Goal: Information Seeking & Learning: Learn about a topic

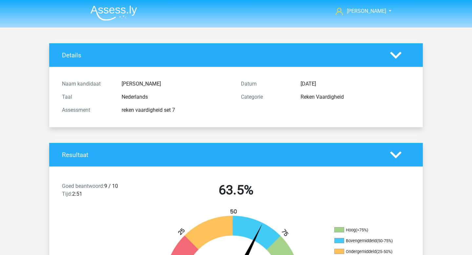
click at [118, 14] on img at bounding box center [113, 12] width 47 height 15
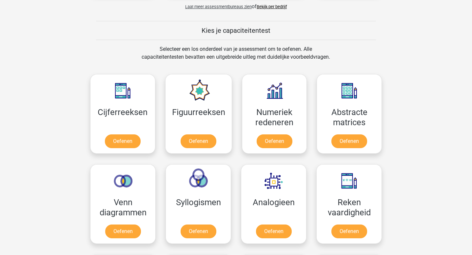
scroll to position [261, 0]
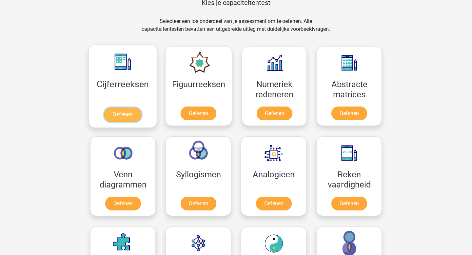
click at [140, 107] on link "Oefenen" at bounding box center [122, 114] width 37 height 14
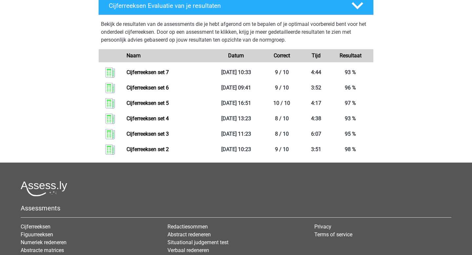
scroll to position [266, 0]
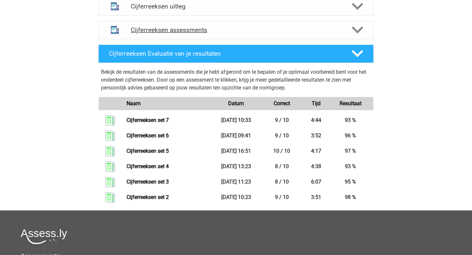
click at [171, 39] on div "Cijferreeksen assessments" at bounding box center [235, 30] width 275 height 18
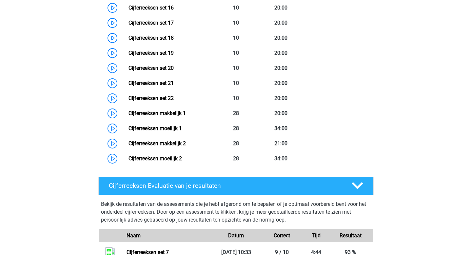
scroll to position [461, 0]
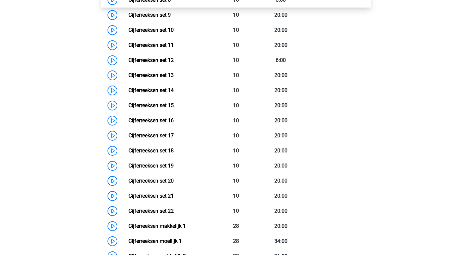
click at [171, 3] on link "Cijferreeksen set 8" at bounding box center [149, 0] width 42 height 6
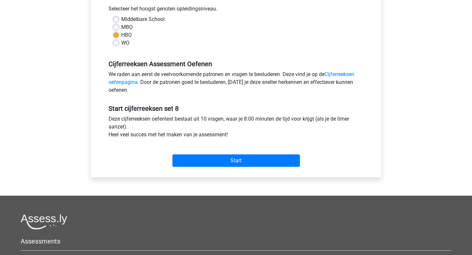
scroll to position [182, 0]
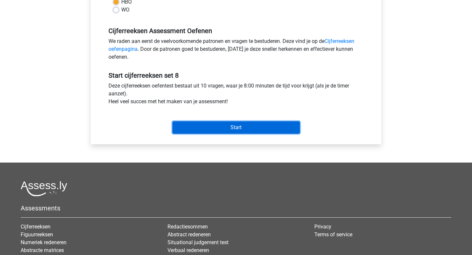
click at [191, 126] on input "Start" at bounding box center [235, 127] width 127 height 12
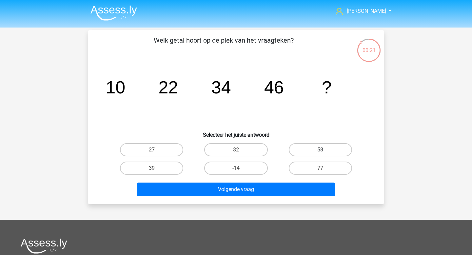
click at [317, 152] on label "58" at bounding box center [320, 149] width 63 height 13
click at [320, 152] on input "58" at bounding box center [322, 152] width 4 height 4
radio input "true"
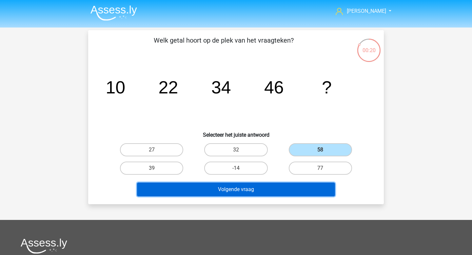
click at [270, 191] on button "Volgende vraag" at bounding box center [236, 189] width 198 height 14
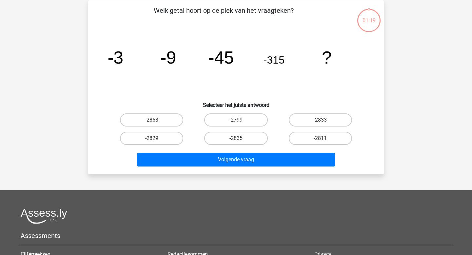
scroll to position [30, 0]
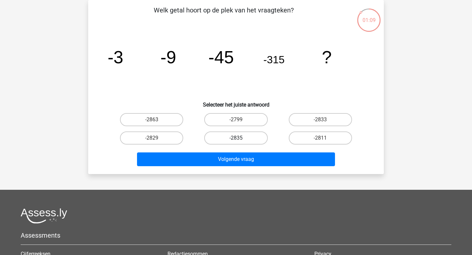
click at [263, 138] on label "-2835" at bounding box center [235, 137] width 63 height 13
click at [240, 138] on input "-2835" at bounding box center [238, 140] width 4 height 4
radio input "true"
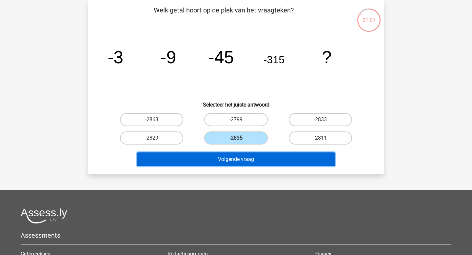
click at [264, 160] on button "Volgende vraag" at bounding box center [236, 159] width 198 height 14
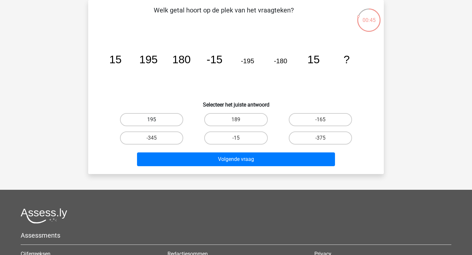
click at [173, 125] on label "195" at bounding box center [151, 119] width 63 height 13
click at [156, 124] on input "195" at bounding box center [154, 122] width 4 height 4
radio input "true"
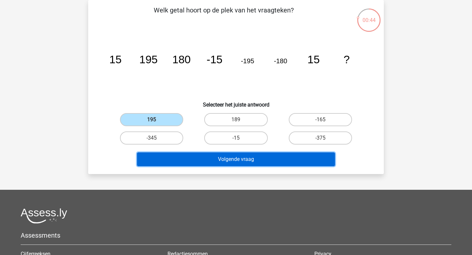
click at [209, 160] on button "Volgende vraag" at bounding box center [236, 159] width 198 height 14
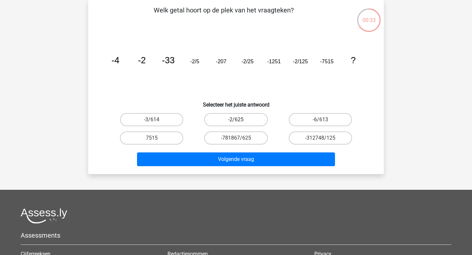
click at [260, 117] on label "-2/625" at bounding box center [235, 119] width 63 height 13
click at [240, 120] on input "-2/625" at bounding box center [238, 122] width 4 height 4
radio input "true"
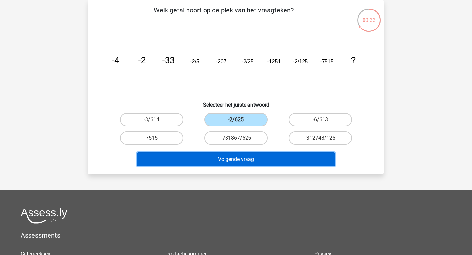
click at [249, 155] on button "Volgende vraag" at bounding box center [236, 159] width 198 height 14
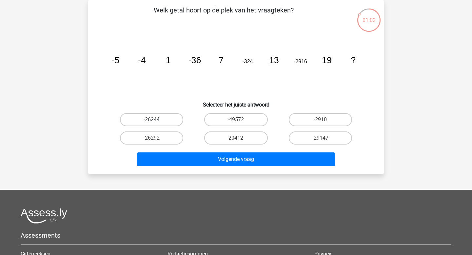
click at [174, 115] on label "-26244" at bounding box center [151, 119] width 63 height 13
click at [156, 120] on input "-26244" at bounding box center [154, 122] width 4 height 4
radio input "true"
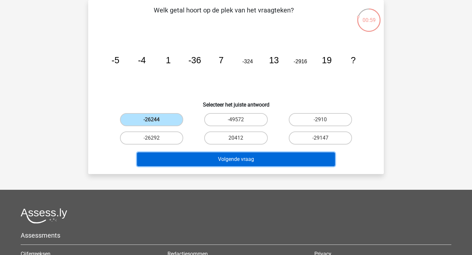
click at [228, 157] on button "Volgende vraag" at bounding box center [236, 159] width 198 height 14
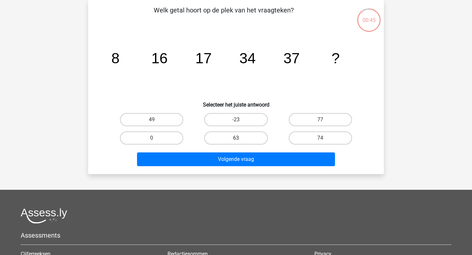
click at [242, 141] on label "63" at bounding box center [235, 137] width 63 height 13
click at [240, 141] on input "63" at bounding box center [238, 140] width 4 height 4
radio input "true"
click at [309, 136] on label "74" at bounding box center [320, 137] width 63 height 13
click at [320, 138] on input "74" at bounding box center [322, 140] width 4 height 4
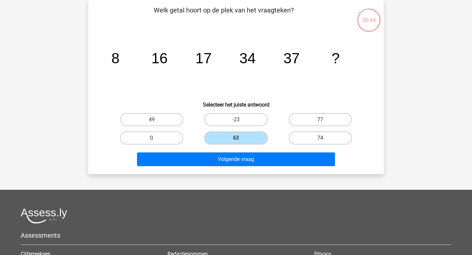
radio input "true"
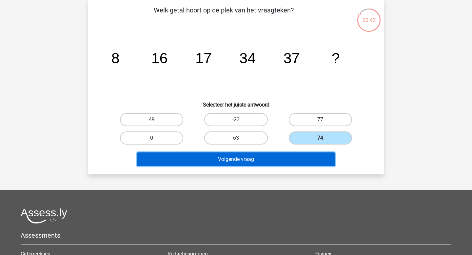
click at [285, 161] on button "Volgende vraag" at bounding box center [236, 159] width 198 height 14
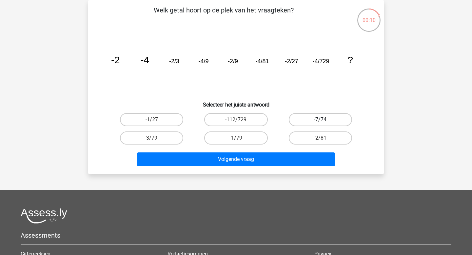
click at [302, 124] on label "-7/74" at bounding box center [320, 119] width 63 height 13
click at [320, 124] on input "-7/74" at bounding box center [322, 122] width 4 height 4
radio input "true"
click at [305, 140] on label "-2/81" at bounding box center [320, 137] width 63 height 13
click at [320, 140] on input "-2/81" at bounding box center [322, 140] width 4 height 4
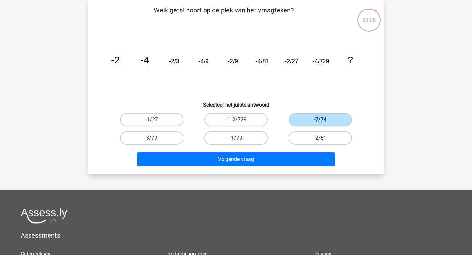
radio input "true"
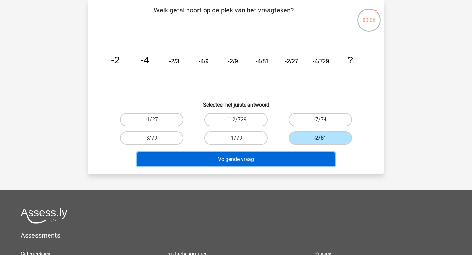
click at [289, 160] on button "Volgende vraag" at bounding box center [236, 159] width 198 height 14
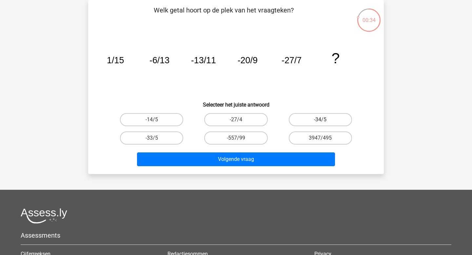
click at [305, 122] on label "-34/5" at bounding box center [320, 119] width 63 height 13
click at [320, 122] on input "-34/5" at bounding box center [322, 122] width 4 height 4
radio input "true"
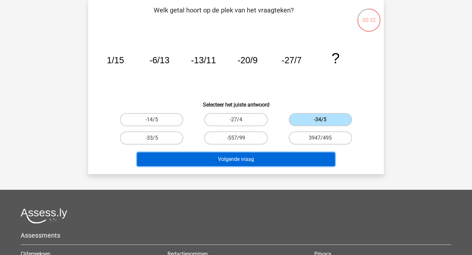
click at [277, 162] on button "Volgende vraag" at bounding box center [236, 159] width 198 height 14
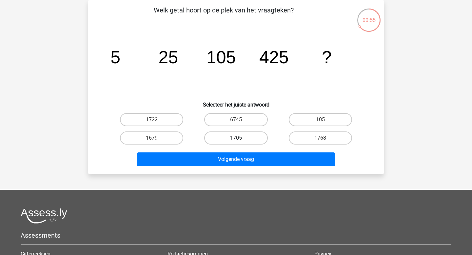
click at [259, 142] on label "1705" at bounding box center [235, 137] width 63 height 13
click at [240, 142] on input "1705" at bounding box center [238, 140] width 4 height 4
radio input "true"
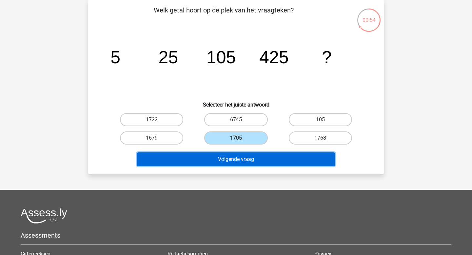
click at [253, 160] on button "Volgende vraag" at bounding box center [236, 159] width 198 height 14
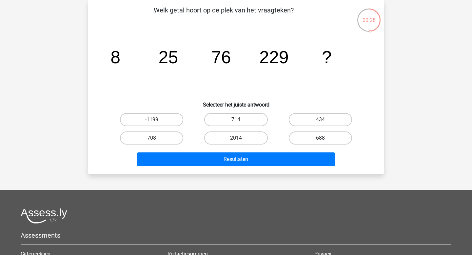
click at [334, 137] on label "688" at bounding box center [320, 137] width 63 height 13
click at [324, 138] on input "688" at bounding box center [322, 140] width 4 height 4
radio input "true"
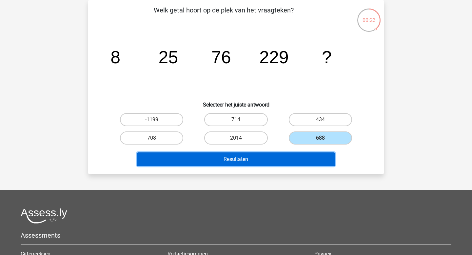
click at [235, 159] on button "Resultaten" at bounding box center [236, 159] width 198 height 14
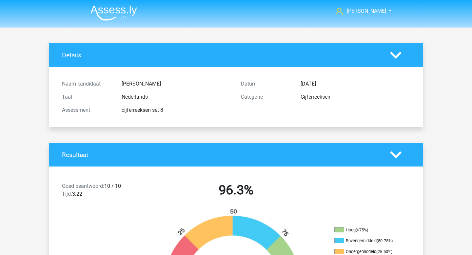
click at [104, 7] on img at bounding box center [113, 12] width 47 height 15
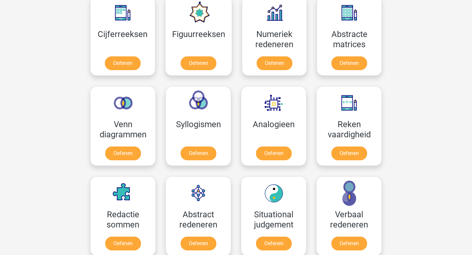
scroll to position [313, 0]
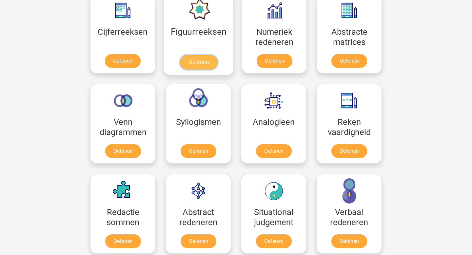
click at [201, 57] on link "Oefenen" at bounding box center [197, 62] width 37 height 14
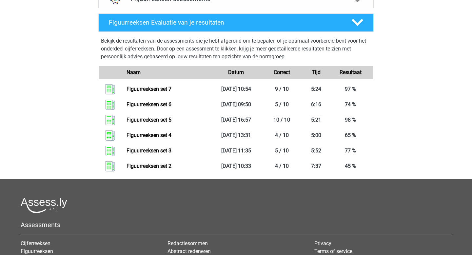
scroll to position [295, 0]
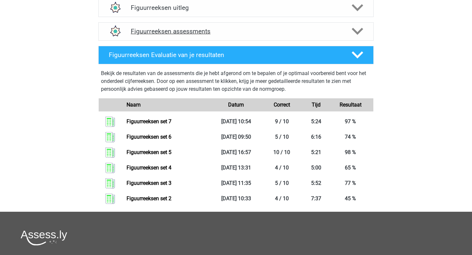
click at [197, 31] on h4 "Figuurreeksen assessments" at bounding box center [236, 32] width 210 height 8
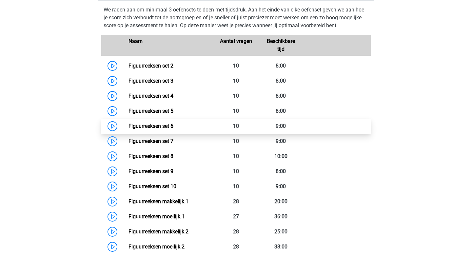
scroll to position [309, 0]
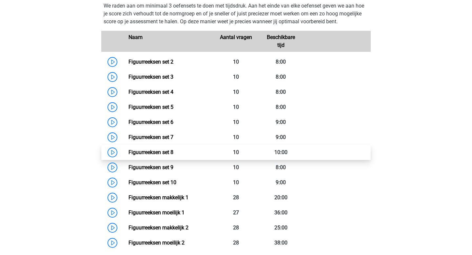
click at [173, 153] on link "Figuurreeksen set 8" at bounding box center [150, 152] width 45 height 6
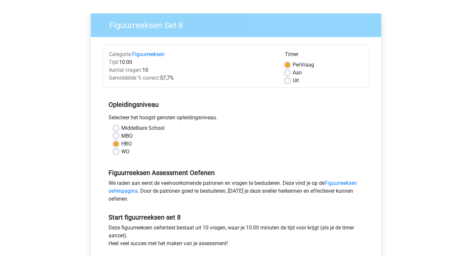
scroll to position [106, 0]
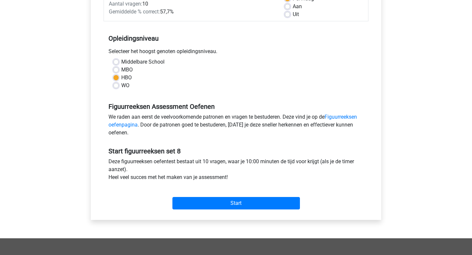
click at [175, 196] on div "Start" at bounding box center [235, 197] width 265 height 23
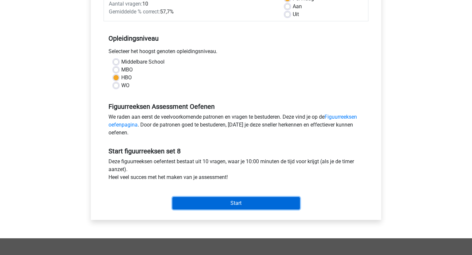
click at [186, 200] on input "Start" at bounding box center [235, 203] width 127 height 12
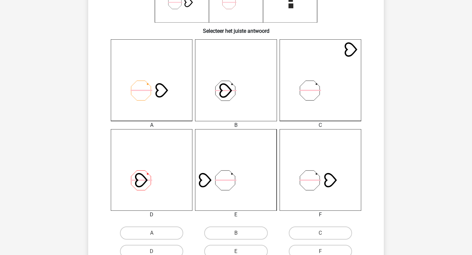
scroll to position [164, 0]
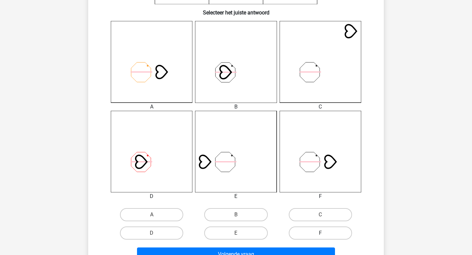
click at [312, 232] on label "F" at bounding box center [320, 232] width 63 height 13
click at [320, 233] on input "F" at bounding box center [322, 235] width 4 height 4
radio input "true"
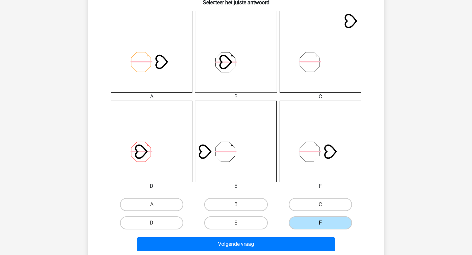
scroll to position [188, 0]
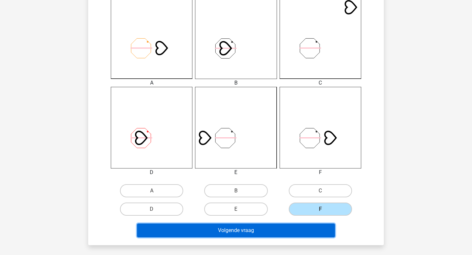
click at [291, 233] on button "Volgende vraag" at bounding box center [236, 230] width 198 height 14
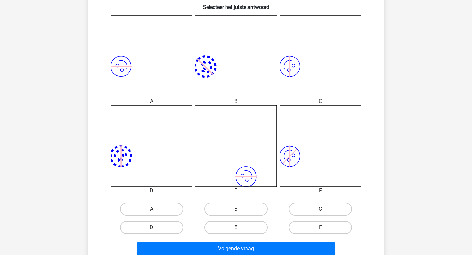
scroll to position [172, 0]
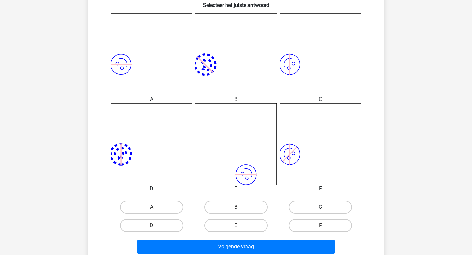
click at [294, 204] on label "C" at bounding box center [320, 206] width 63 height 13
click at [320, 207] on input "C" at bounding box center [322, 209] width 4 height 4
radio input "true"
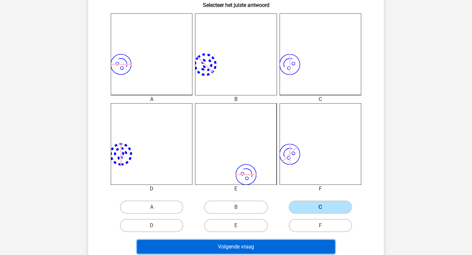
click at [249, 247] on button "Volgende vraag" at bounding box center [236, 247] width 198 height 14
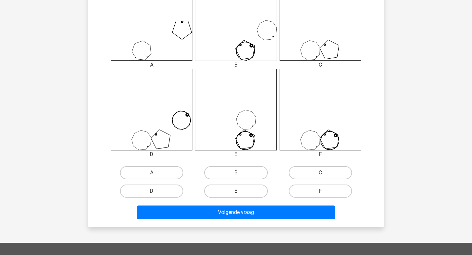
scroll to position [208, 0]
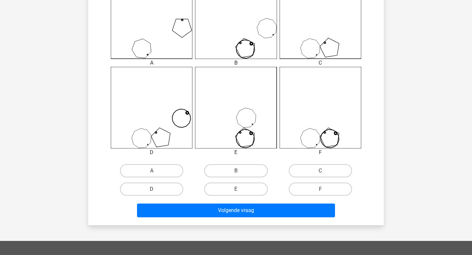
click at [239, 172] on input "B" at bounding box center [238, 173] width 4 height 4
radio input "true"
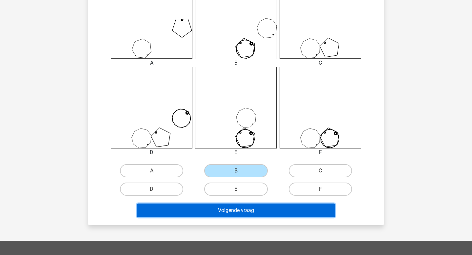
click at [221, 212] on button "Volgende vraag" at bounding box center [236, 210] width 198 height 14
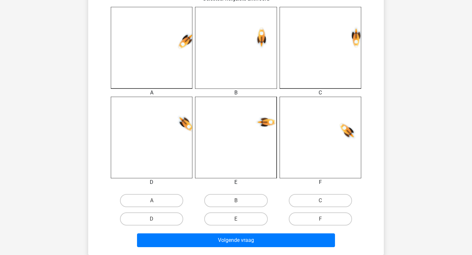
scroll to position [186, 0]
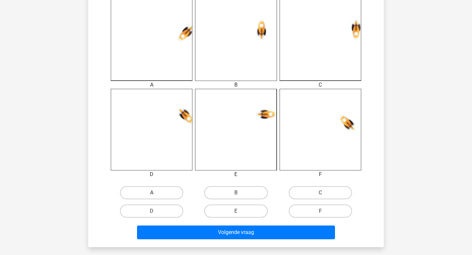
click at [174, 189] on label "A" at bounding box center [151, 192] width 63 height 13
click at [156, 193] on input "A" at bounding box center [154, 195] width 4 height 4
radio input "true"
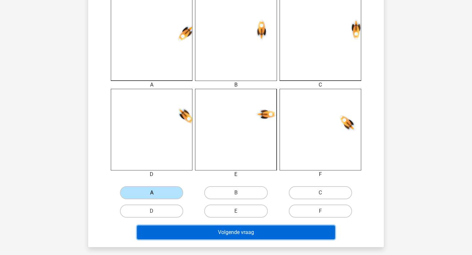
click at [232, 233] on button "Volgende vraag" at bounding box center [236, 232] width 198 height 14
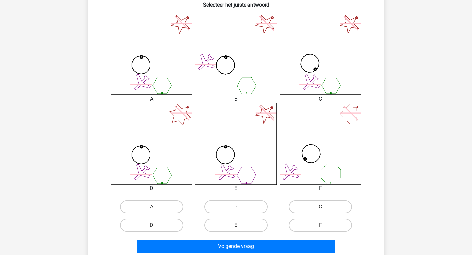
scroll to position [172, 0]
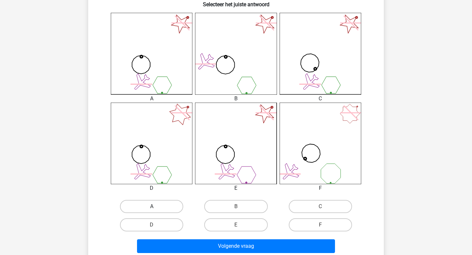
click at [176, 209] on label "A" at bounding box center [151, 206] width 63 height 13
click at [156, 209] on input "A" at bounding box center [154, 208] width 4 height 4
radio input "true"
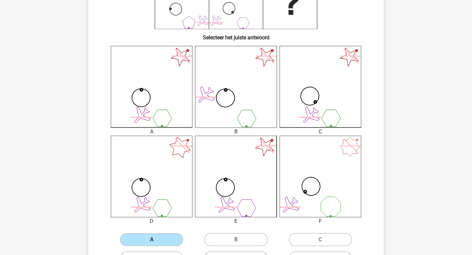
scroll to position [141, 0]
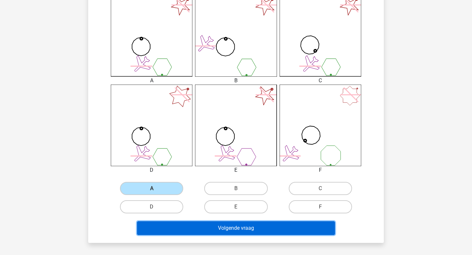
click at [274, 226] on button "Volgende vraag" at bounding box center [236, 228] width 198 height 14
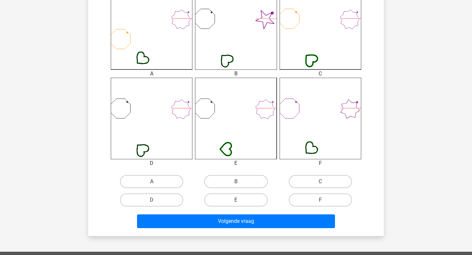
scroll to position [198, 0]
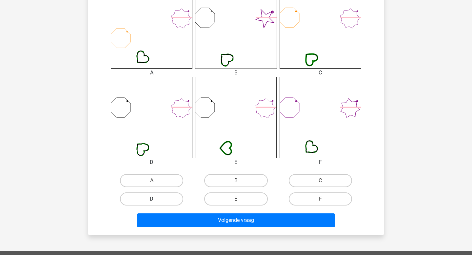
click at [168, 203] on label "D" at bounding box center [151, 198] width 63 height 13
click at [156, 203] on input "D" at bounding box center [154, 201] width 4 height 4
radio input "true"
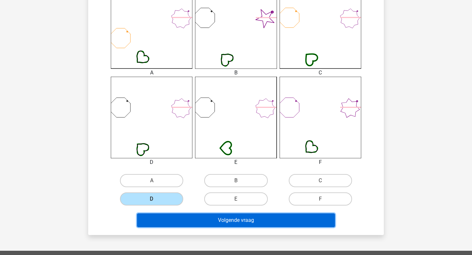
click at [221, 223] on button "Volgende vraag" at bounding box center [236, 220] width 198 height 14
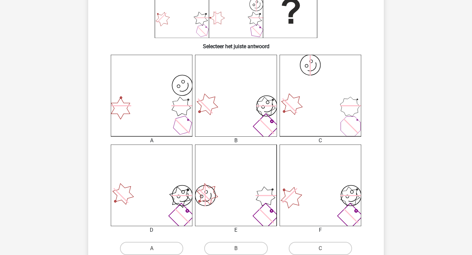
scroll to position [139, 0]
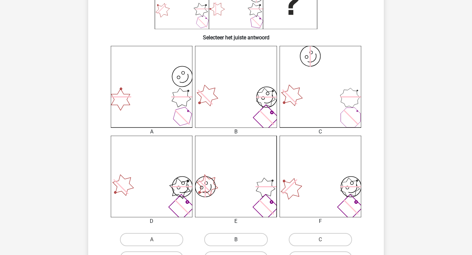
click at [239, 236] on label "B" at bounding box center [235, 239] width 63 height 13
click at [239, 239] on input "B" at bounding box center [238, 241] width 4 height 4
radio input "true"
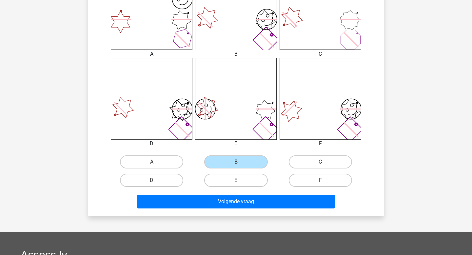
scroll to position [250, 0]
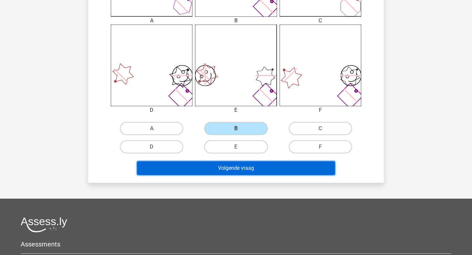
click at [289, 172] on button "Volgende vraag" at bounding box center [236, 168] width 198 height 14
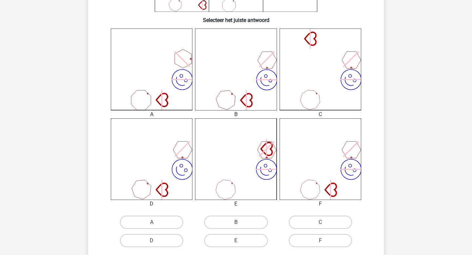
scroll to position [172, 0]
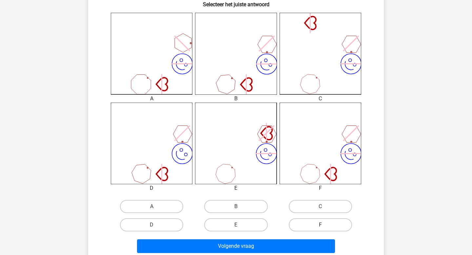
click at [302, 225] on label "F" at bounding box center [320, 224] width 63 height 13
click at [320, 225] on input "F" at bounding box center [322, 227] width 4 height 4
radio input "true"
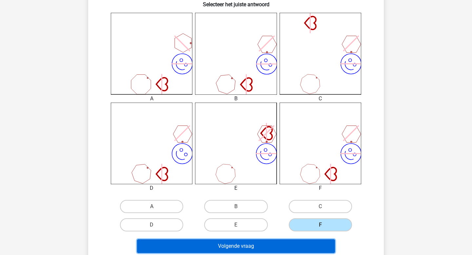
click at [285, 247] on button "Volgende vraag" at bounding box center [236, 246] width 198 height 14
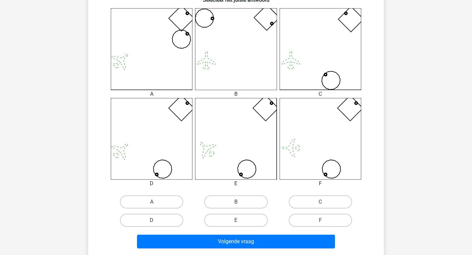
scroll to position [182, 0]
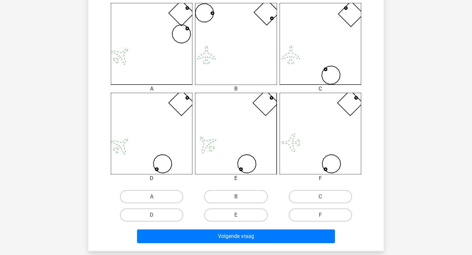
click at [152, 218] on input "D" at bounding box center [154, 217] width 4 height 4
radio input "true"
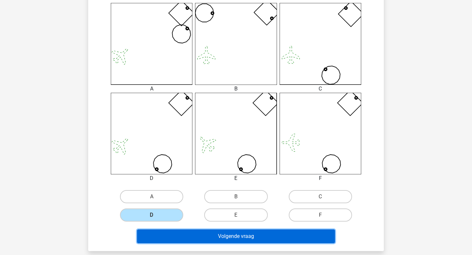
click at [201, 236] on button "Volgende vraag" at bounding box center [236, 236] width 198 height 14
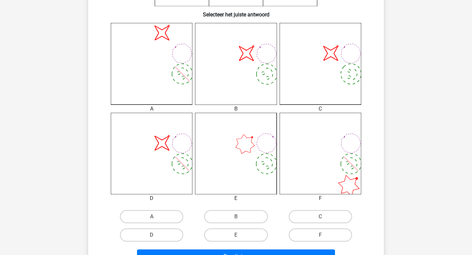
scroll to position [176, 0]
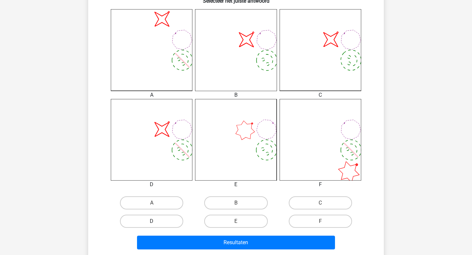
click at [169, 226] on label "D" at bounding box center [151, 221] width 63 height 13
click at [156, 225] on input "D" at bounding box center [154, 223] width 4 height 4
radio input "true"
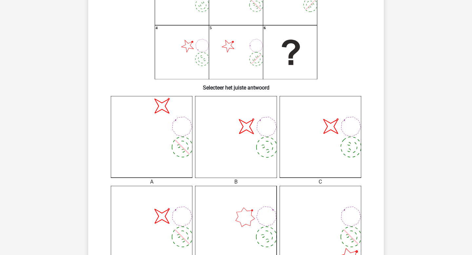
scroll to position [180, 0]
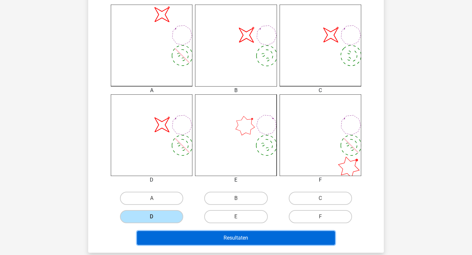
click at [246, 240] on button "Resultaten" at bounding box center [236, 238] width 198 height 14
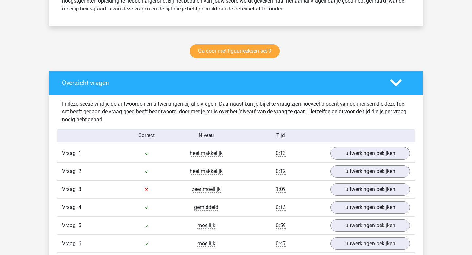
scroll to position [316, 0]
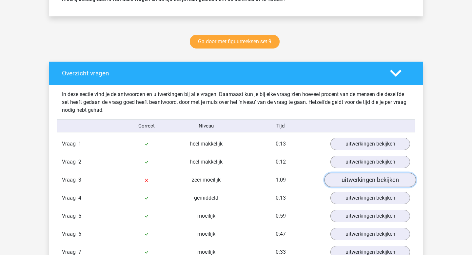
click at [357, 183] on link "uitwerkingen bekijken" at bounding box center [369, 180] width 91 height 14
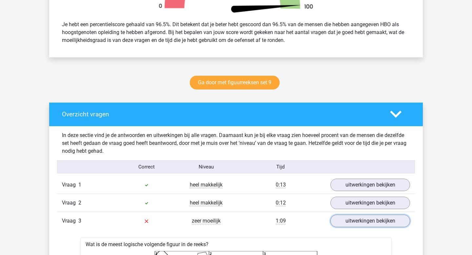
scroll to position [0, 0]
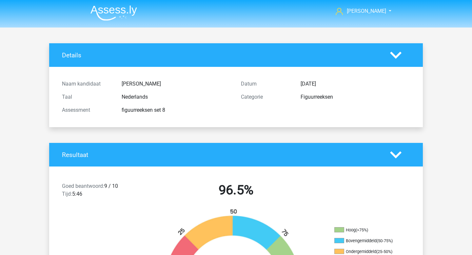
click at [116, 18] on img at bounding box center [113, 12] width 47 height 15
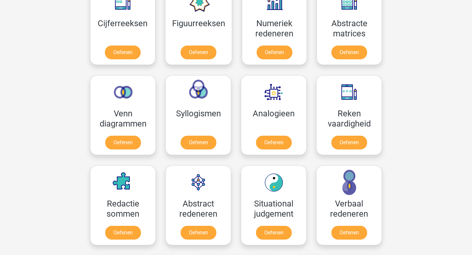
scroll to position [347, 0]
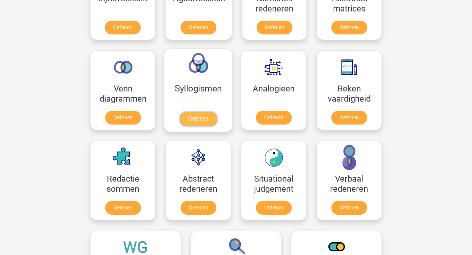
click at [194, 119] on link "Oefenen" at bounding box center [197, 119] width 37 height 14
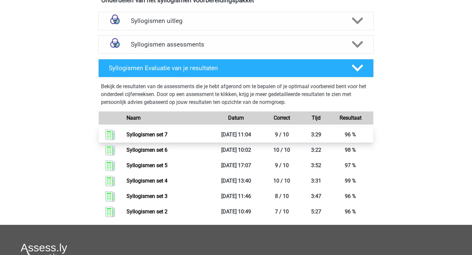
scroll to position [225, 0]
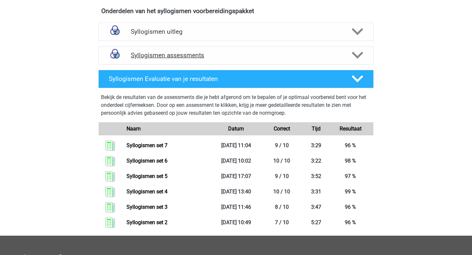
click at [174, 48] on div "Syllogismen assessments" at bounding box center [235, 55] width 275 height 18
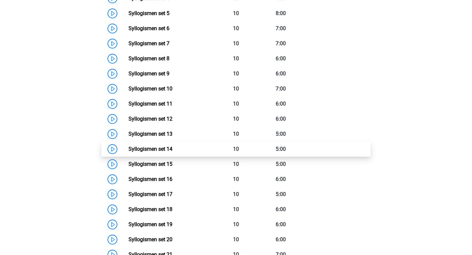
scroll to position [381, 0]
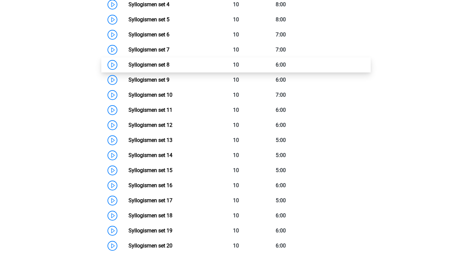
click at [128, 65] on link "Syllogismen set 8" at bounding box center [148, 65] width 41 height 6
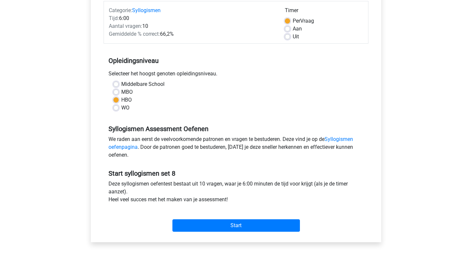
scroll to position [126, 0]
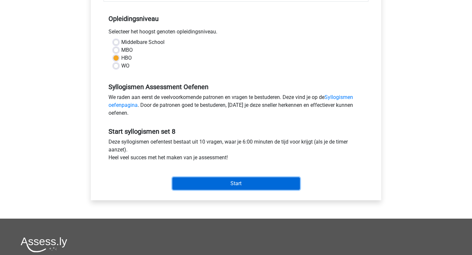
click at [229, 183] on input "Start" at bounding box center [235, 183] width 127 height 12
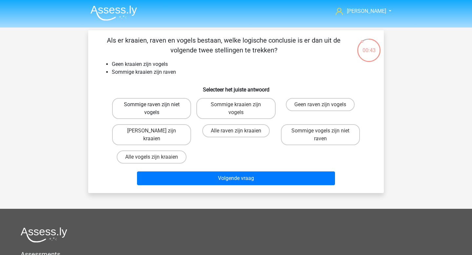
click at [175, 117] on label "Sommige raven zijn niet vogels" at bounding box center [151, 108] width 79 height 21
click at [156, 109] on input "Sommige raven zijn niet vogels" at bounding box center [154, 106] width 4 height 4
radio input "true"
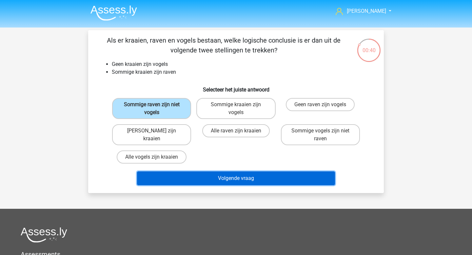
click at [258, 183] on button "Volgende vraag" at bounding box center [236, 178] width 198 height 14
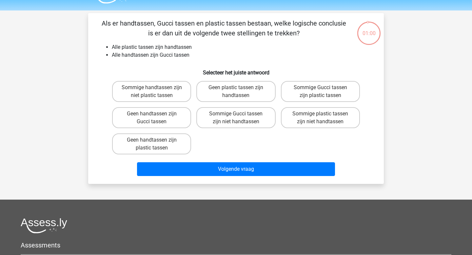
scroll to position [16, 0]
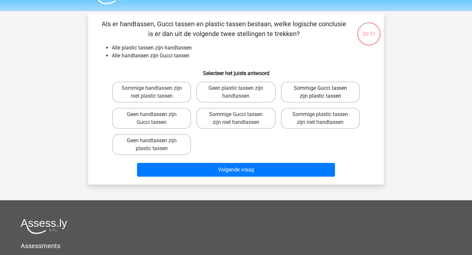
click at [301, 100] on label "Sommige Gucci tassen zijn plastic tassen" at bounding box center [320, 92] width 79 height 21
click at [320, 92] on input "Sommige Gucci tassen zijn plastic tassen" at bounding box center [322, 90] width 4 height 4
radio input "true"
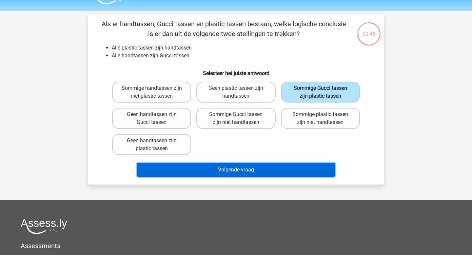
click at [256, 170] on button "Volgende vraag" at bounding box center [236, 170] width 198 height 14
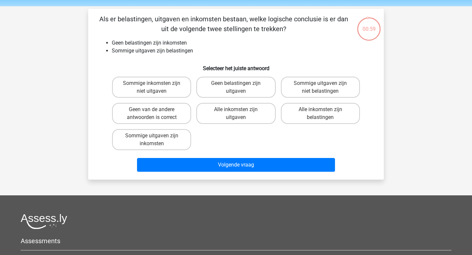
scroll to position [15, 0]
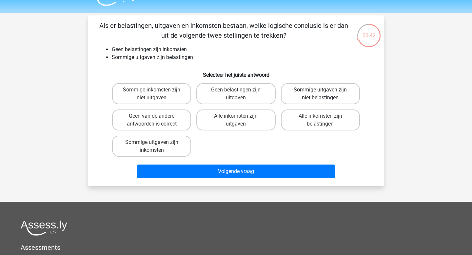
click at [310, 88] on label "Sommige uitgaven zijn niet belastingen" at bounding box center [320, 93] width 79 height 21
click at [320, 90] on input "Sommige uitgaven zijn niet belastingen" at bounding box center [322, 92] width 4 height 4
radio input "true"
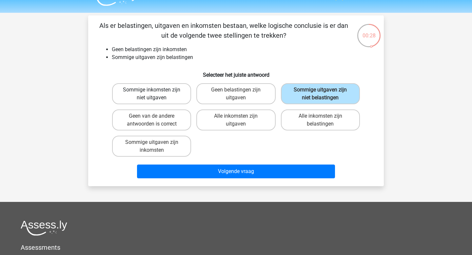
click at [179, 99] on label "Sommige inkomsten zijn niet uitgaven" at bounding box center [151, 93] width 79 height 21
click at [156, 94] on input "Sommige inkomsten zijn niet uitgaven" at bounding box center [154, 92] width 4 height 4
radio input "true"
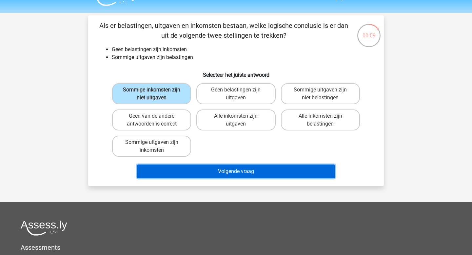
click at [259, 171] on button "Volgende vraag" at bounding box center [236, 171] width 198 height 14
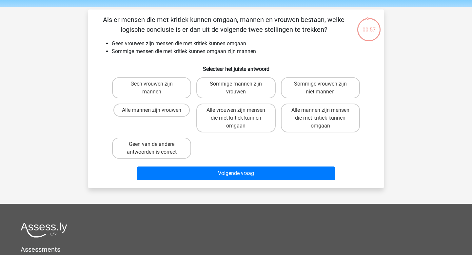
scroll to position [19, 0]
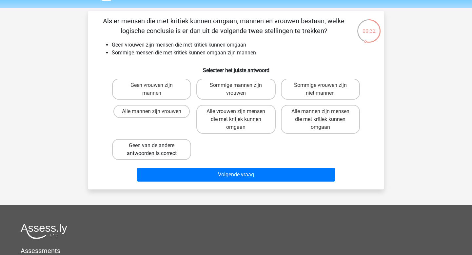
click at [135, 153] on label "Geen van de andere antwoorden is correct" at bounding box center [151, 149] width 79 height 21
click at [152, 150] on input "Geen van de andere antwoorden is correct" at bounding box center [154, 147] width 4 height 4
radio input "true"
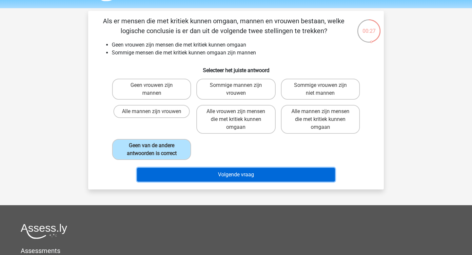
click at [249, 176] on button "Volgende vraag" at bounding box center [236, 175] width 198 height 14
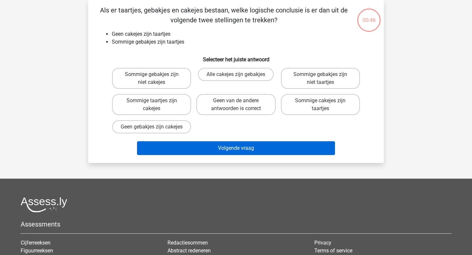
scroll to position [16, 0]
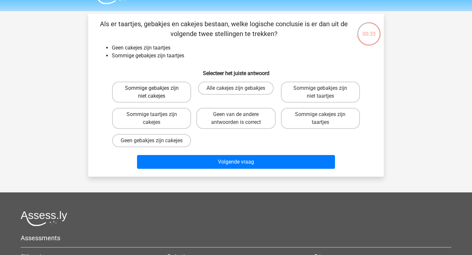
click at [153, 85] on label "Sommige gebakjes zijn niet cakejes" at bounding box center [151, 92] width 79 height 21
click at [153, 88] on input "Sommige gebakjes zijn niet cakejes" at bounding box center [154, 90] width 4 height 4
radio input "true"
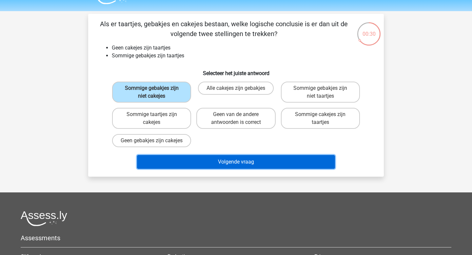
click at [286, 169] on button "Volgende vraag" at bounding box center [236, 162] width 198 height 14
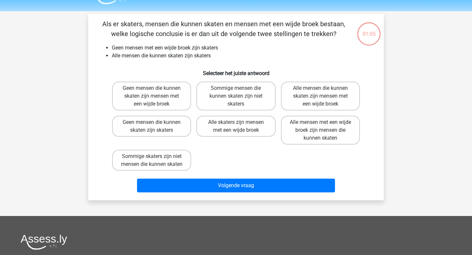
scroll to position [15, 0]
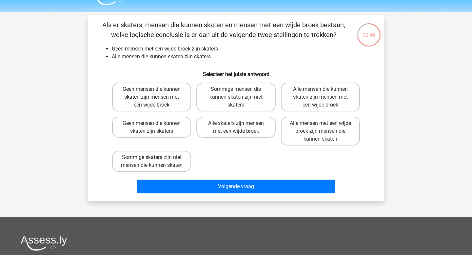
click at [146, 103] on label "Geen mensen die kunnen skaten zijn mensen met een wijde broek" at bounding box center [151, 97] width 79 height 29
click at [152, 93] on input "Geen mensen die kunnen skaten zijn mensen met een wijde broek" at bounding box center [154, 91] width 4 height 4
radio input "true"
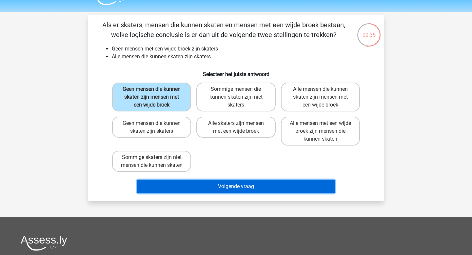
click at [248, 193] on button "Volgende vraag" at bounding box center [236, 186] width 198 height 14
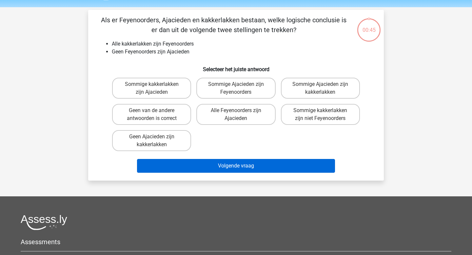
scroll to position [16, 0]
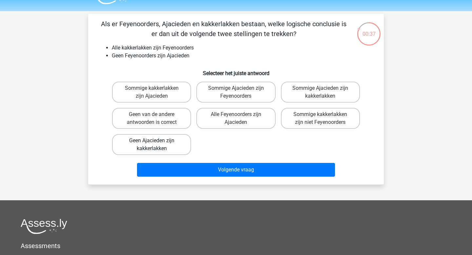
click at [167, 144] on label "Geen Ajacieden zijn kakkerlakken" at bounding box center [151, 144] width 79 height 21
click at [156, 144] on input "Geen Ajacieden zijn kakkerlakken" at bounding box center [154, 143] width 4 height 4
radio input "true"
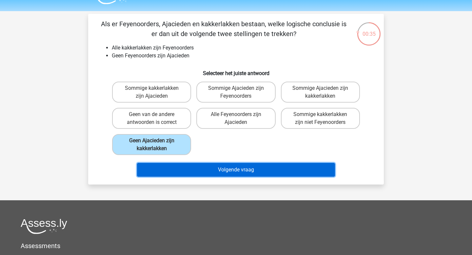
click at [225, 170] on button "Volgende vraag" at bounding box center [236, 170] width 198 height 14
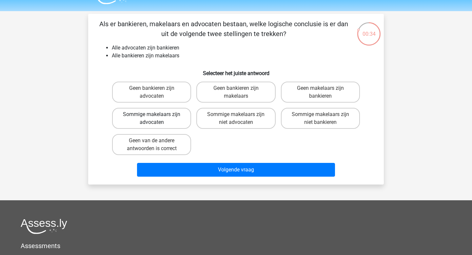
click at [179, 125] on label "Sommige makelaars zijn advocaten" at bounding box center [151, 118] width 79 height 21
click at [156, 119] on input "Sommige makelaars zijn advocaten" at bounding box center [154, 116] width 4 height 4
radio input "true"
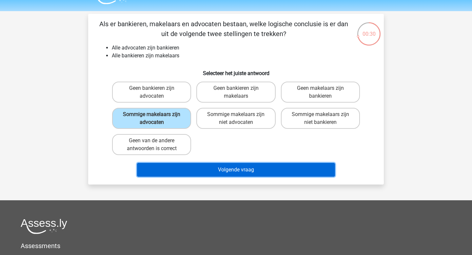
click at [241, 172] on button "Volgende vraag" at bounding box center [236, 170] width 198 height 14
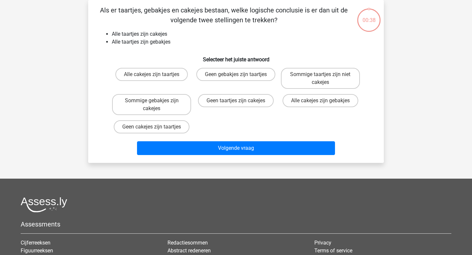
scroll to position [15, 0]
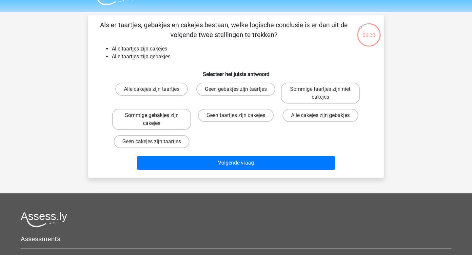
click at [175, 126] on label "Sommige gebakjes zijn cakejes" at bounding box center [151, 119] width 79 height 21
click at [156, 120] on input "Sommige gebakjes zijn cakejes" at bounding box center [154, 117] width 4 height 4
radio input "true"
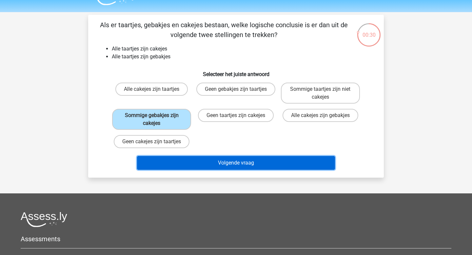
click at [249, 164] on button "Volgende vraag" at bounding box center [236, 163] width 198 height 14
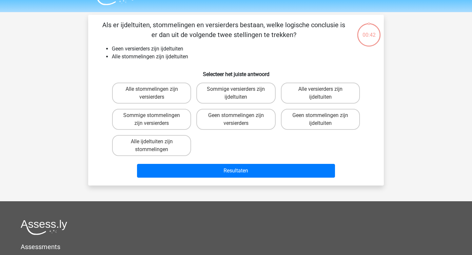
scroll to position [30, 0]
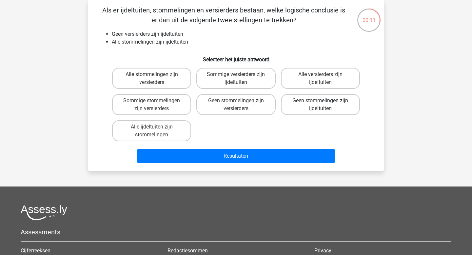
click at [313, 111] on label "Geen stommelingen zijn ijdeltuiten" at bounding box center [320, 104] width 79 height 21
click at [320, 105] on input "Geen stommelingen zijn ijdeltuiten" at bounding box center [322, 103] width 4 height 4
radio input "true"
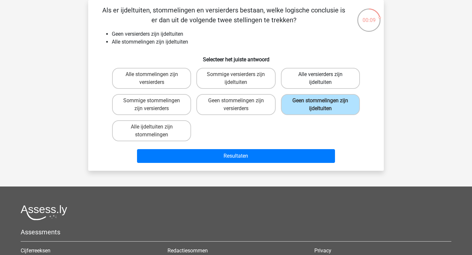
click at [310, 85] on label "Alle versierders zijn ijdeltuiten" at bounding box center [320, 78] width 79 height 21
click at [320, 79] on input "Alle versierders zijn ijdeltuiten" at bounding box center [322, 76] width 4 height 4
radio input "true"
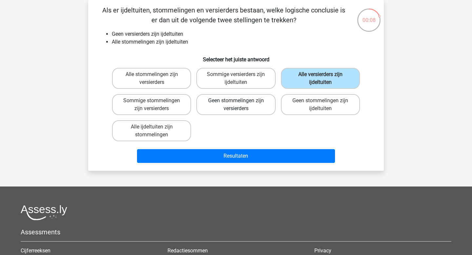
click at [264, 106] on label "Geen stommelingen zijn versierders" at bounding box center [235, 104] width 79 height 21
click at [240, 105] on input "Geen stommelingen zijn versierders" at bounding box center [238, 103] width 4 height 4
radio input "true"
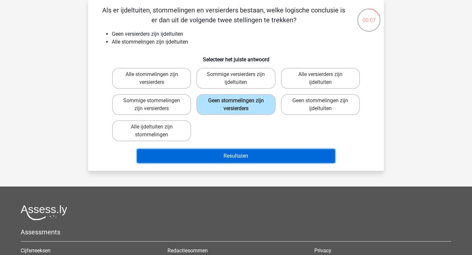
click at [246, 156] on button "Resultaten" at bounding box center [236, 156] width 198 height 14
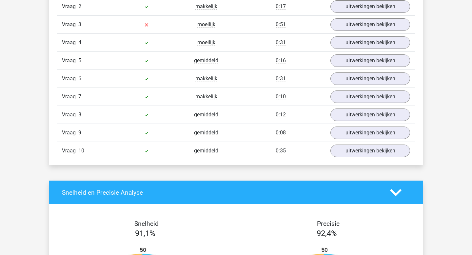
scroll to position [480, 0]
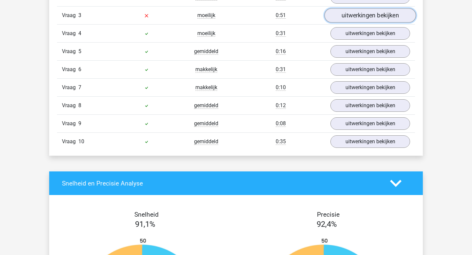
click at [359, 19] on link "uitwerkingen bekijken" at bounding box center [369, 16] width 91 height 14
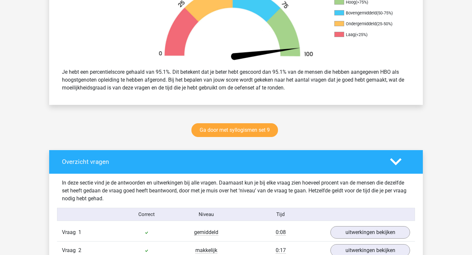
scroll to position [0, 0]
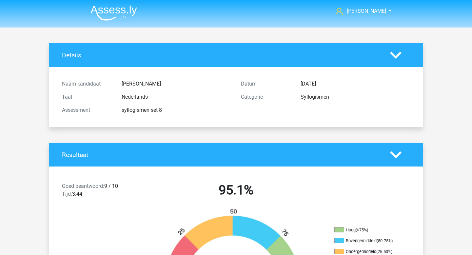
click at [131, 14] on img at bounding box center [113, 12] width 47 height 15
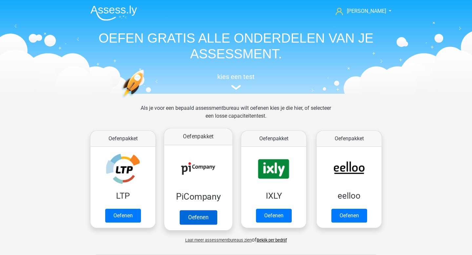
scroll to position [317, 0]
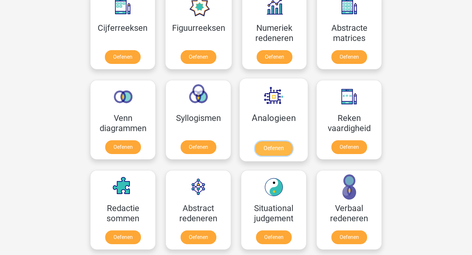
click at [281, 151] on link "Oefenen" at bounding box center [273, 148] width 37 height 14
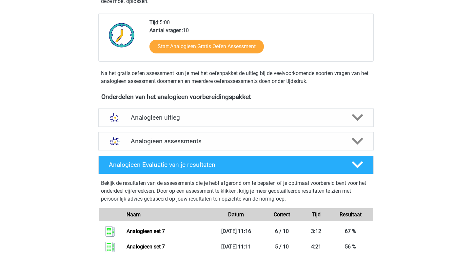
scroll to position [250, 0]
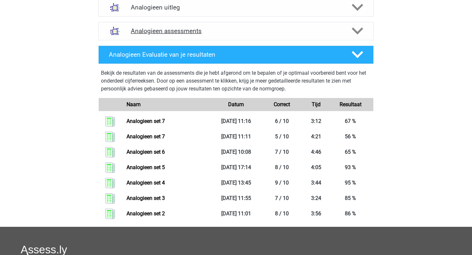
click at [180, 31] on h4 "Analogieen assessments" at bounding box center [236, 31] width 210 height 8
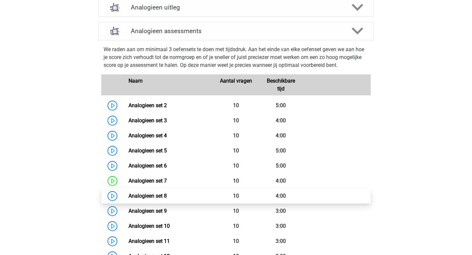
click at [135, 196] on link "Analogieen set 8" at bounding box center [147, 196] width 38 height 6
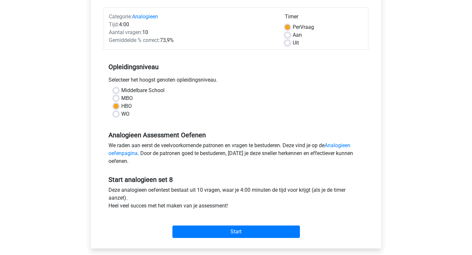
scroll to position [141, 0]
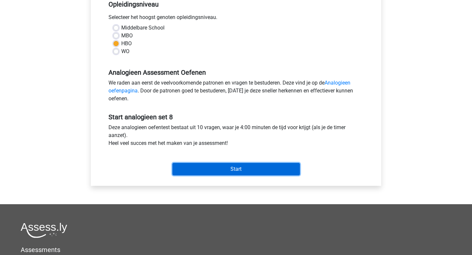
click at [188, 171] on input "Start" at bounding box center [235, 169] width 127 height 12
click at [215, 173] on input "Start" at bounding box center [235, 169] width 127 height 12
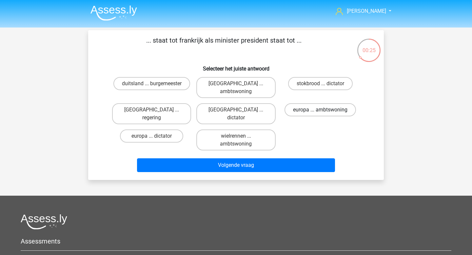
click at [317, 107] on label "europa ... ambtswoning" at bounding box center [319, 109] width 71 height 13
click at [320, 110] on input "europa ... ambtswoning" at bounding box center [322, 112] width 4 height 4
radio input "true"
click at [159, 104] on label "parijs ... regering" at bounding box center [151, 113] width 79 height 21
click at [156, 110] on input "parijs ... regering" at bounding box center [154, 112] width 4 height 4
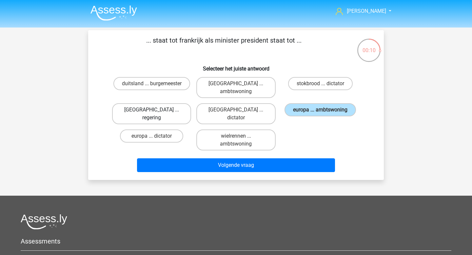
radio input "true"
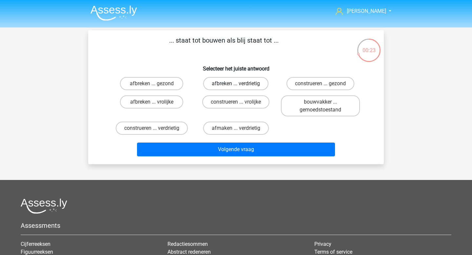
click at [243, 82] on label "afbreken ... verdrietig" at bounding box center [235, 83] width 65 height 13
click at [240, 84] on input "afbreken ... verdrietig" at bounding box center [238, 86] width 4 height 4
radio input "true"
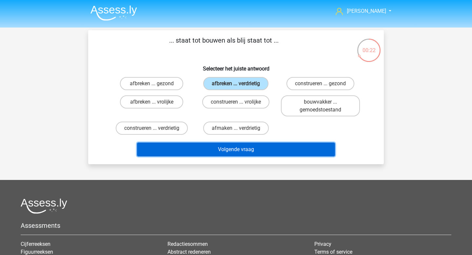
click at [229, 149] on button "Volgende vraag" at bounding box center [236, 149] width 198 height 14
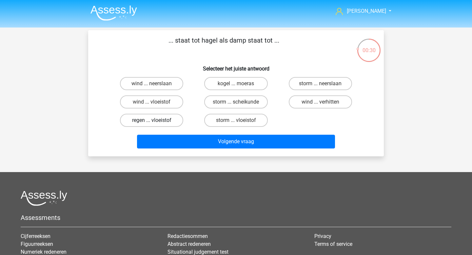
click at [167, 119] on label "regen ... vloeistof" at bounding box center [151, 120] width 63 height 13
click at [156, 120] on input "regen ... vloeistof" at bounding box center [154, 122] width 4 height 4
radio input "true"
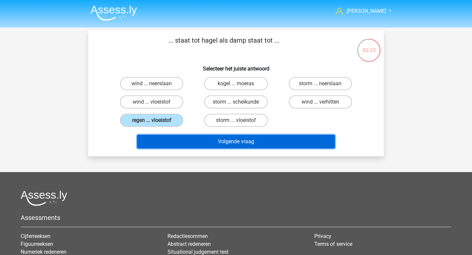
click at [245, 140] on button "Volgende vraag" at bounding box center [236, 142] width 198 height 14
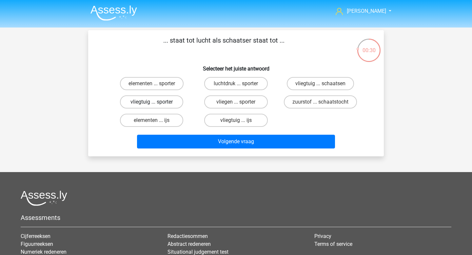
click at [165, 103] on label "vliegtuig ... sporter" at bounding box center [151, 101] width 63 height 13
click at [156, 103] on input "vliegtuig ... sporter" at bounding box center [154, 104] width 4 height 4
radio input "true"
click at [232, 123] on label "vliegtuig ... ijs" at bounding box center [235, 120] width 63 height 13
click at [236, 123] on input "vliegtuig ... ijs" at bounding box center [238, 122] width 4 height 4
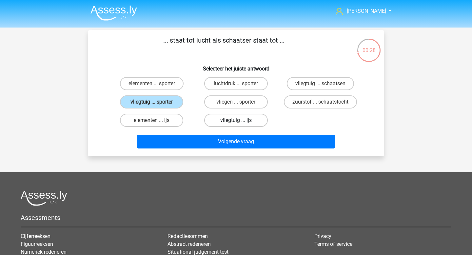
radio input "true"
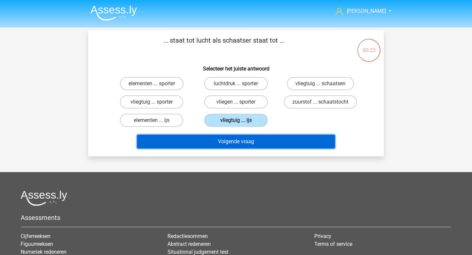
click at [235, 144] on button "Volgende vraag" at bounding box center [236, 142] width 198 height 14
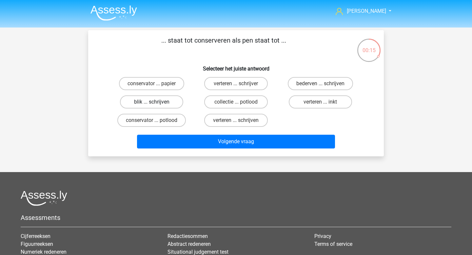
click at [159, 102] on label "blik ... schrijven" at bounding box center [151, 101] width 63 height 13
click at [156, 102] on input "blik ... schrijven" at bounding box center [154, 104] width 4 height 4
radio input "true"
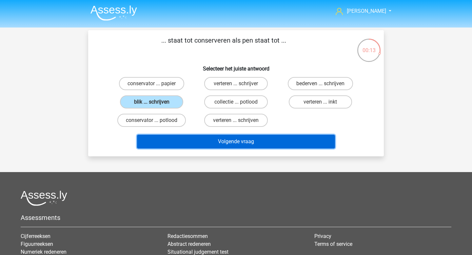
click at [232, 146] on button "Volgende vraag" at bounding box center [236, 142] width 198 height 14
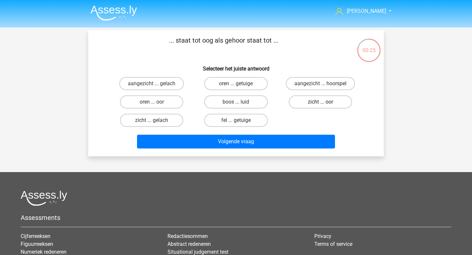
click at [306, 105] on label "zicht ... oor" at bounding box center [320, 101] width 63 height 13
click at [320, 105] on input "zicht ... oor" at bounding box center [322, 104] width 4 height 4
radio input "true"
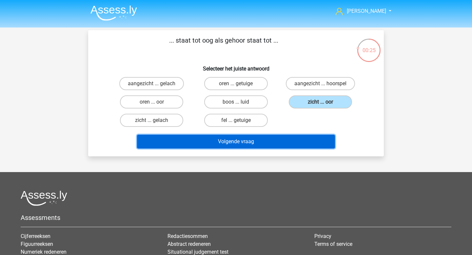
click at [278, 146] on button "Volgende vraag" at bounding box center [236, 142] width 198 height 14
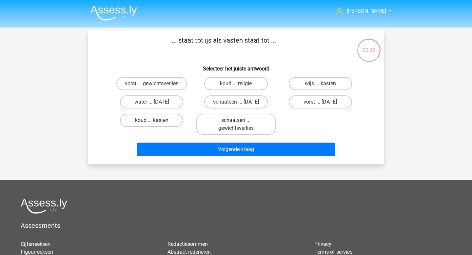
click at [236, 102] on input "schaatsen ... suikerfeest" at bounding box center [238, 104] width 4 height 4
radio input "true"
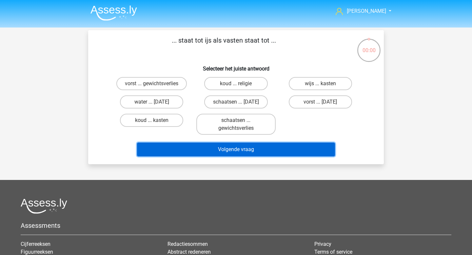
click at [295, 148] on button "Volgende vraag" at bounding box center [236, 149] width 198 height 14
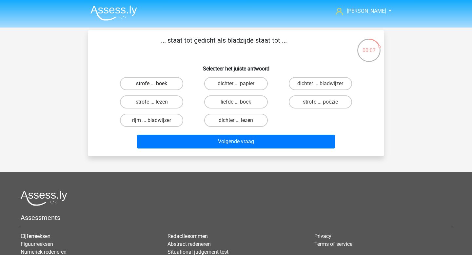
click at [170, 84] on label "strofe ... boek" at bounding box center [151, 83] width 63 height 13
click at [156, 84] on input "strofe ... boek" at bounding box center [154, 86] width 4 height 4
radio input "true"
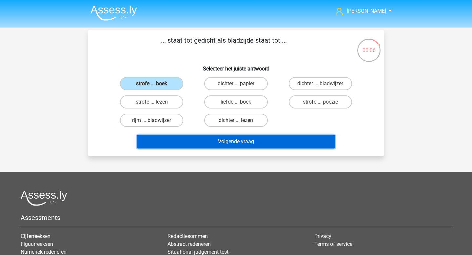
click at [231, 140] on button "Volgende vraag" at bounding box center [236, 142] width 198 height 14
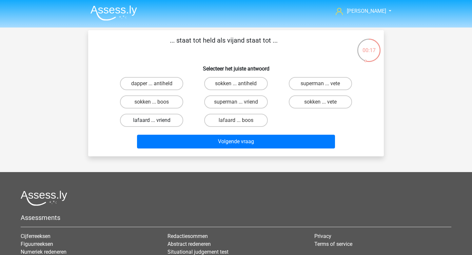
click at [175, 122] on label "lafaard ... vriend" at bounding box center [151, 120] width 63 height 13
click at [156, 122] on input "lafaard ... vriend" at bounding box center [154, 122] width 4 height 4
radio input "true"
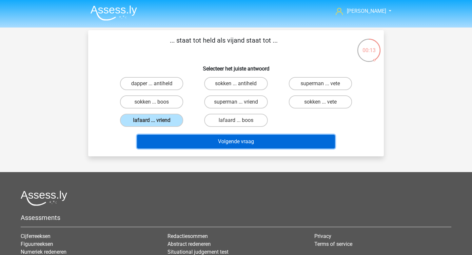
click at [206, 146] on button "Volgende vraag" at bounding box center [236, 142] width 198 height 14
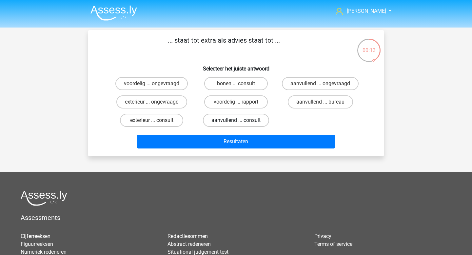
click at [229, 122] on label "aanvullend ... consult" at bounding box center [236, 120] width 66 height 13
click at [236, 122] on input "aanvullend ... consult" at bounding box center [238, 122] width 4 height 4
radio input "true"
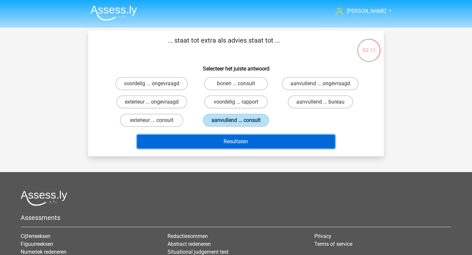
click at [256, 143] on button "Resultaten" at bounding box center [236, 142] width 198 height 14
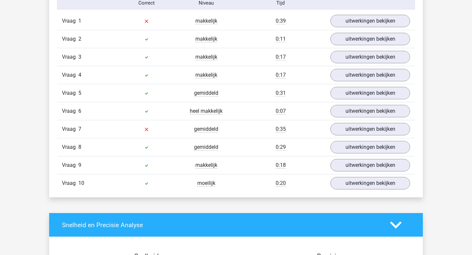
scroll to position [483, 0]
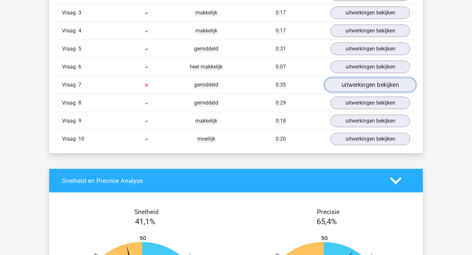
click at [357, 89] on link "uitwerkingen bekijken" at bounding box center [369, 85] width 91 height 14
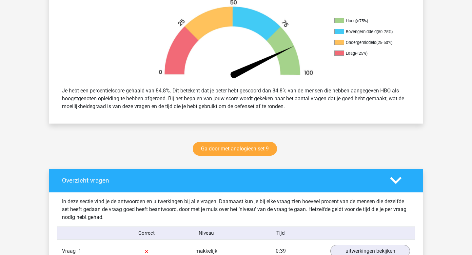
scroll to position [290, 0]
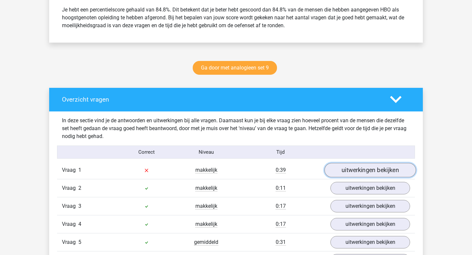
click at [346, 168] on link "uitwerkingen bekijken" at bounding box center [369, 170] width 91 height 14
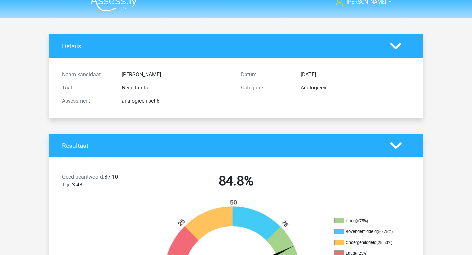
scroll to position [0, 0]
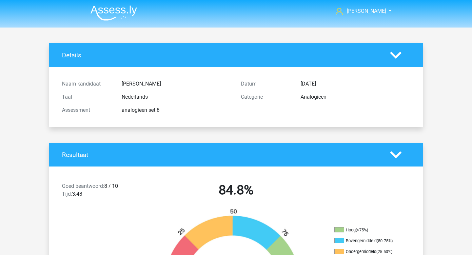
click at [119, 12] on img at bounding box center [113, 12] width 47 height 15
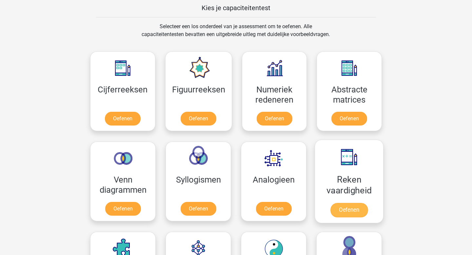
scroll to position [272, 0]
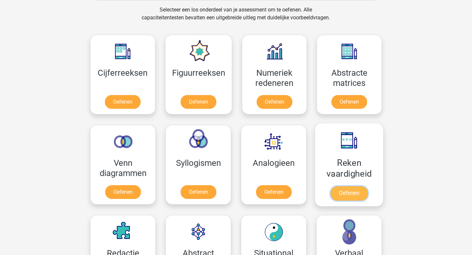
click at [334, 195] on link "Oefenen" at bounding box center [348, 193] width 37 height 14
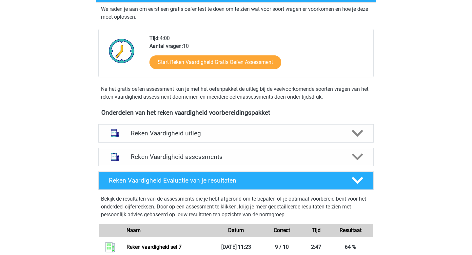
scroll to position [175, 0]
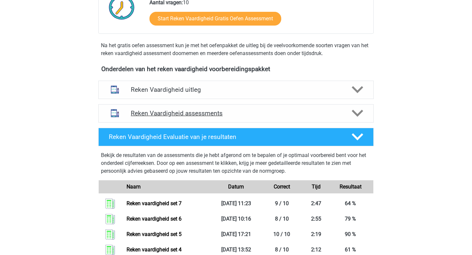
click at [160, 113] on h4 "Reken Vaardigheid assessments" at bounding box center [236, 113] width 210 height 8
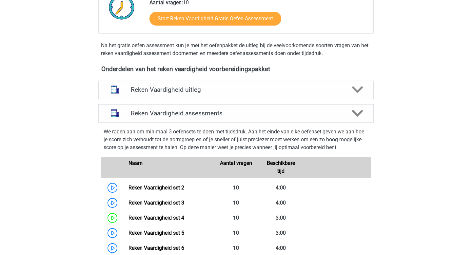
scroll to position [251, 0]
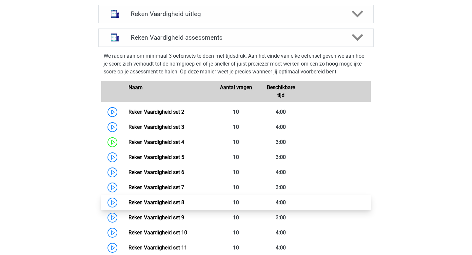
click at [147, 202] on link "Reken Vaardigheid set 8" at bounding box center [156, 202] width 56 height 6
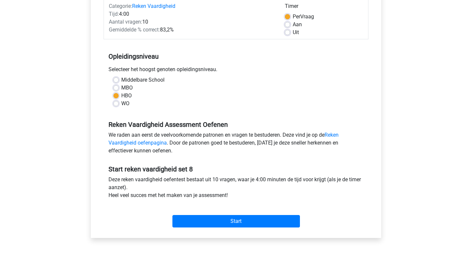
scroll to position [112, 0]
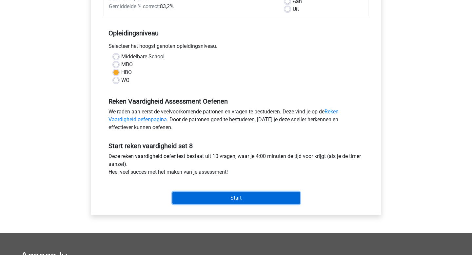
click at [238, 197] on input "Start" at bounding box center [235, 198] width 127 height 12
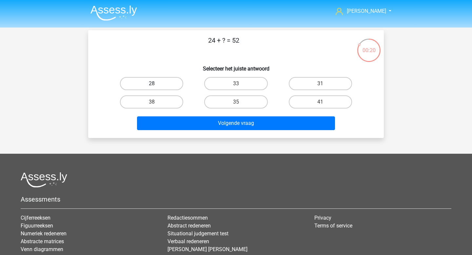
click at [166, 81] on label "28" at bounding box center [151, 83] width 63 height 13
click at [156, 84] on input "28" at bounding box center [154, 86] width 4 height 4
radio input "true"
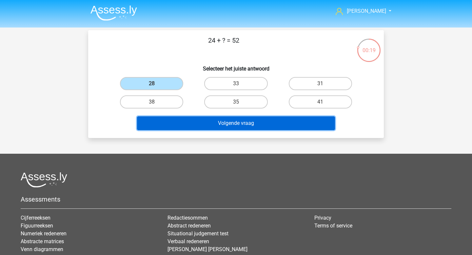
click at [251, 121] on button "Volgende vraag" at bounding box center [236, 123] width 198 height 14
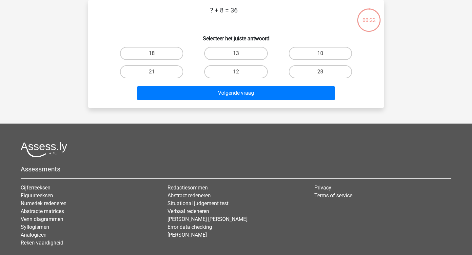
scroll to position [12, 0]
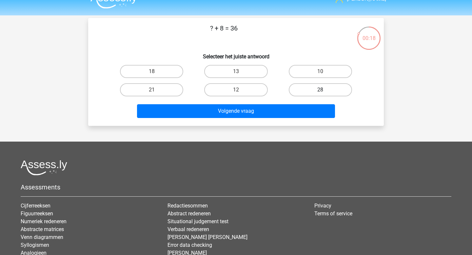
click at [294, 90] on label "28" at bounding box center [320, 89] width 63 height 13
click at [320, 90] on input "28" at bounding box center [322, 92] width 4 height 4
radio input "true"
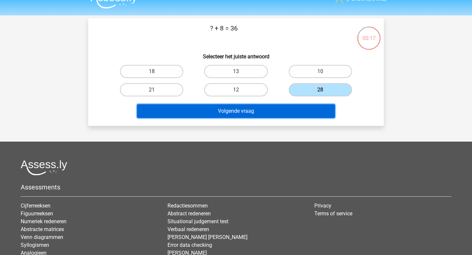
click at [272, 109] on button "Volgende vraag" at bounding box center [236, 111] width 198 height 14
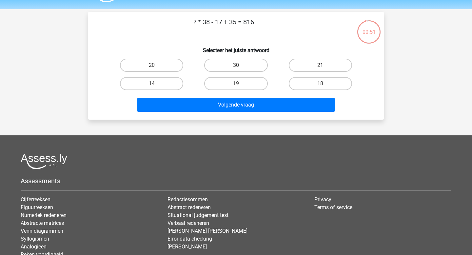
scroll to position [17, 0]
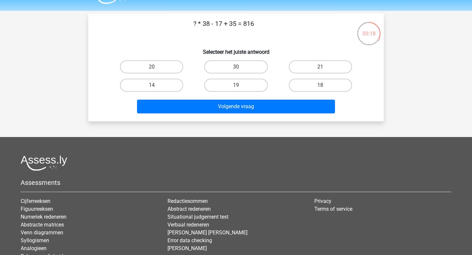
click at [308, 74] on div "21" at bounding box center [320, 67] width 84 height 18
click at [309, 72] on label "21" at bounding box center [320, 66] width 63 height 13
click at [320, 71] on input "21" at bounding box center [322, 69] width 4 height 4
radio input "true"
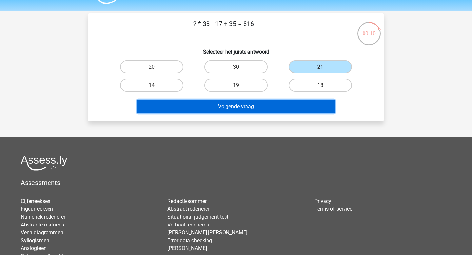
click at [286, 108] on button "Volgende vraag" at bounding box center [236, 107] width 198 height 14
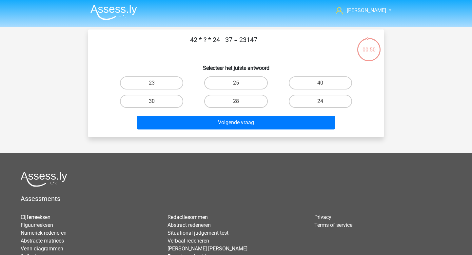
scroll to position [0, 0]
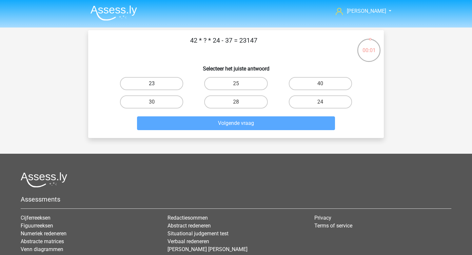
click at [178, 85] on label "23" at bounding box center [151, 83] width 63 height 13
click at [156, 85] on input "23" at bounding box center [154, 86] width 4 height 4
radio input "true"
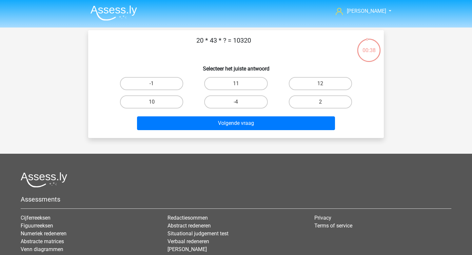
click at [93, 12] on img at bounding box center [113, 12] width 47 height 15
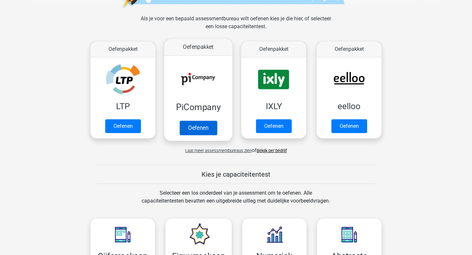
scroll to position [251, 0]
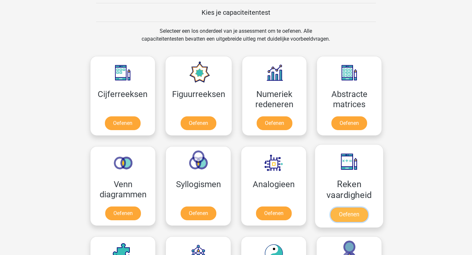
click at [338, 210] on link "Oefenen" at bounding box center [348, 214] width 37 height 14
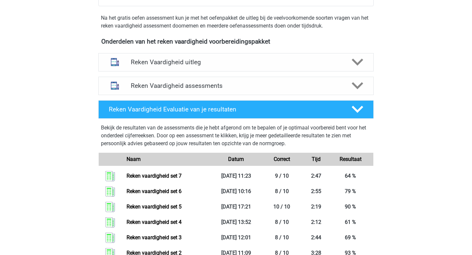
scroll to position [228, 0]
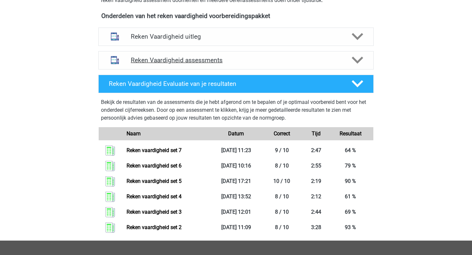
click at [174, 52] on div "Reken Vaardigheid assessments" at bounding box center [235, 60] width 275 height 18
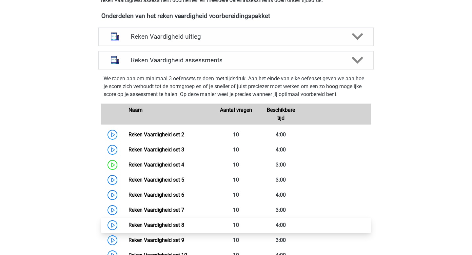
click at [166, 225] on link "Reken Vaardigheid set 8" at bounding box center [156, 225] width 56 height 6
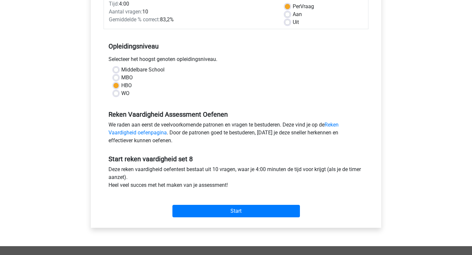
scroll to position [128, 0]
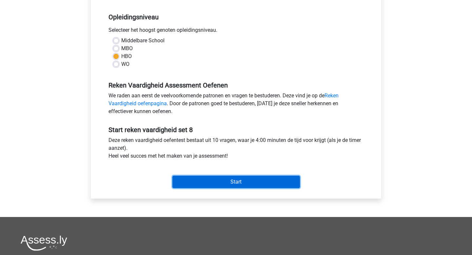
click at [207, 183] on input "Start" at bounding box center [235, 182] width 127 height 12
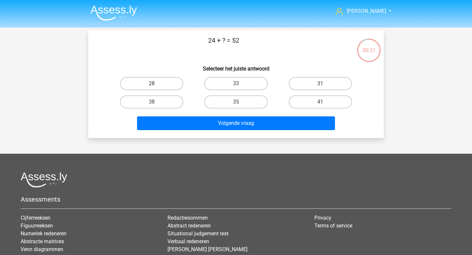
click at [168, 86] on label "28" at bounding box center [151, 83] width 63 height 13
click at [156, 86] on input "28" at bounding box center [154, 86] width 4 height 4
radio input "true"
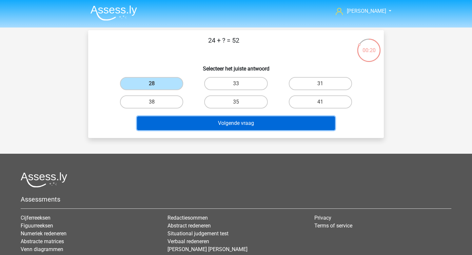
click at [218, 122] on button "Volgende vraag" at bounding box center [236, 123] width 198 height 14
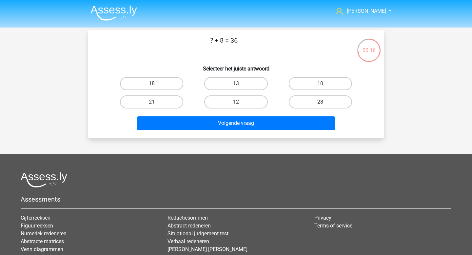
click at [299, 100] on label "28" at bounding box center [320, 101] width 63 height 13
click at [320, 102] on input "28" at bounding box center [322, 104] width 4 height 4
radio input "true"
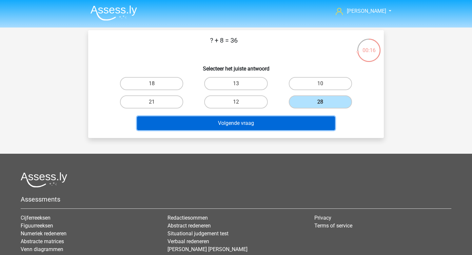
click at [289, 119] on button "Volgende vraag" at bounding box center [236, 123] width 198 height 14
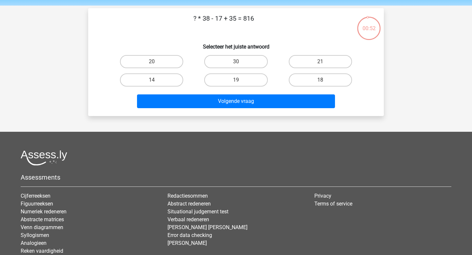
scroll to position [19, 0]
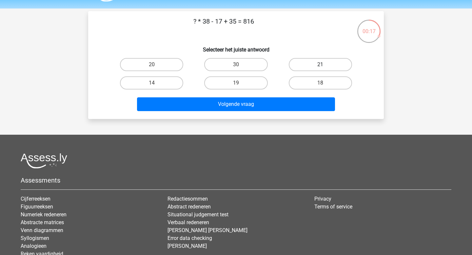
click at [323, 59] on label "21" at bounding box center [320, 64] width 63 height 13
click at [323, 65] on input "21" at bounding box center [322, 67] width 4 height 4
radio input "true"
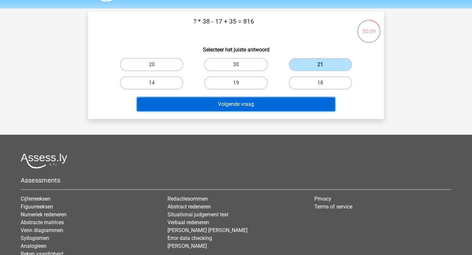
click at [279, 104] on button "Volgende vraag" at bounding box center [236, 104] width 198 height 14
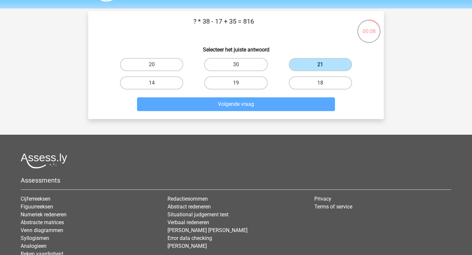
scroll to position [30, 0]
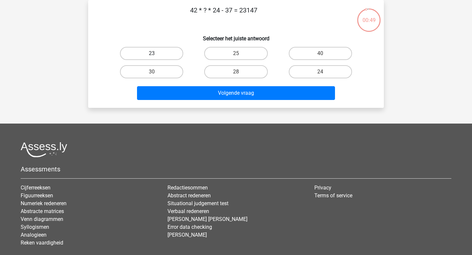
click at [165, 59] on label "23" at bounding box center [151, 53] width 63 height 13
click at [156, 58] on input "23" at bounding box center [154, 55] width 4 height 4
radio input "true"
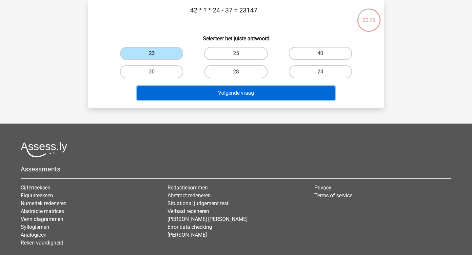
click at [242, 94] on button "Volgende vraag" at bounding box center [236, 93] width 198 height 14
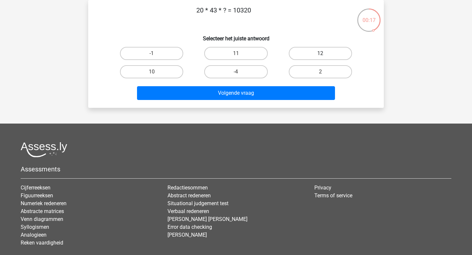
click at [303, 52] on label "12" at bounding box center [320, 53] width 63 height 13
click at [320, 53] on input "12" at bounding box center [322, 55] width 4 height 4
radio input "true"
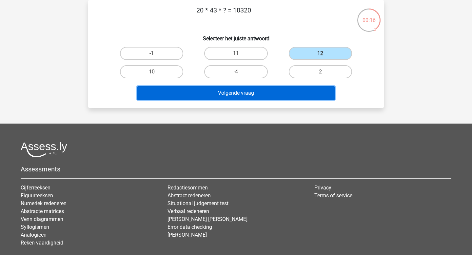
click at [292, 89] on button "Volgende vraag" at bounding box center [236, 93] width 198 height 14
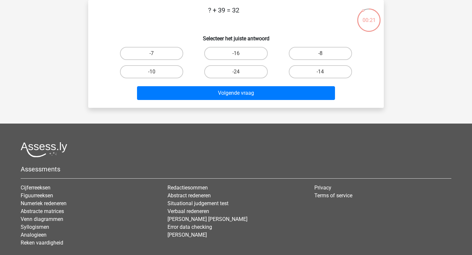
click at [152, 57] on input "-7" at bounding box center [154, 55] width 4 height 4
radio input "true"
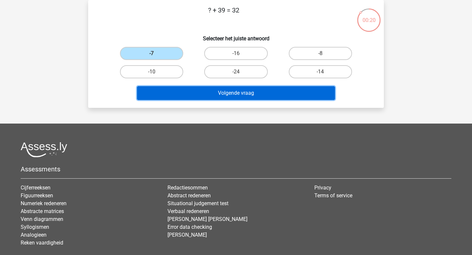
click at [232, 95] on button "Volgende vraag" at bounding box center [236, 93] width 198 height 14
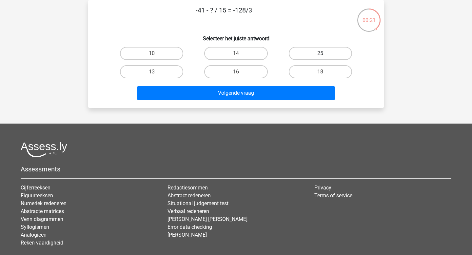
click at [298, 54] on label "25" at bounding box center [320, 53] width 63 height 13
click at [320, 54] on input "25" at bounding box center [322, 55] width 4 height 4
radio input "true"
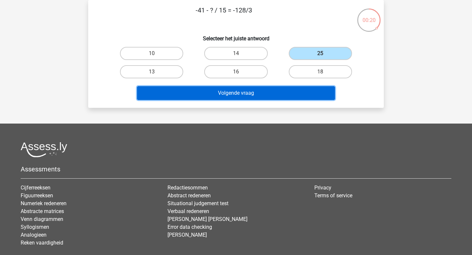
click at [239, 98] on button "Volgende vraag" at bounding box center [236, 93] width 198 height 14
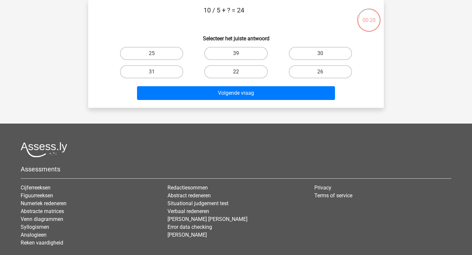
click at [253, 76] on label "22" at bounding box center [235, 71] width 63 height 13
click at [240, 76] on input "22" at bounding box center [238, 74] width 4 height 4
radio input "true"
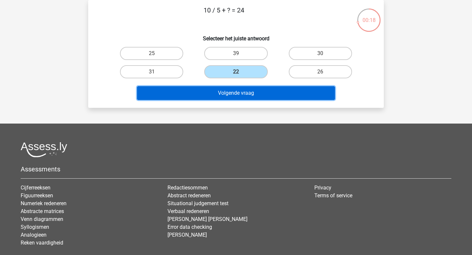
click at [241, 98] on button "Volgende vraag" at bounding box center [236, 93] width 198 height 14
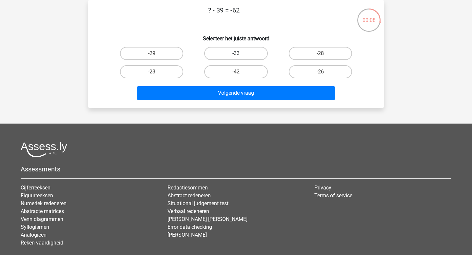
click at [249, 56] on label "-33" at bounding box center [235, 53] width 63 height 13
click at [240, 56] on input "-33" at bounding box center [238, 55] width 4 height 4
radio input "true"
click at [159, 68] on label "-23" at bounding box center [151, 71] width 63 height 13
click at [156, 72] on input "-23" at bounding box center [154, 74] width 4 height 4
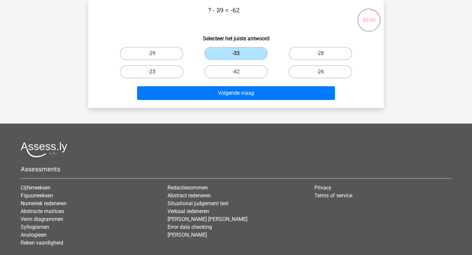
radio input "true"
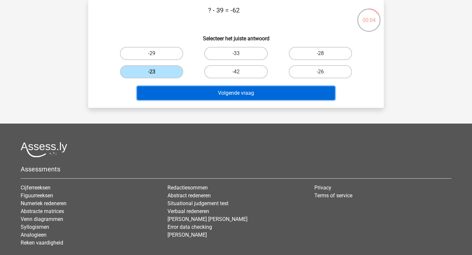
click at [226, 91] on button "Volgende vraag" at bounding box center [236, 93] width 198 height 14
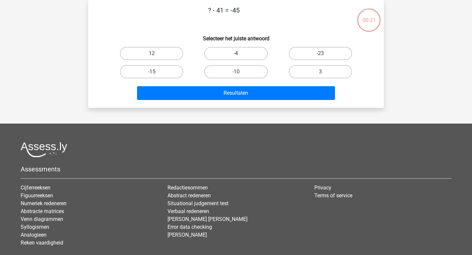
click at [232, 56] on label "-4" at bounding box center [235, 53] width 63 height 13
click at [236, 56] on input "-4" at bounding box center [238, 55] width 4 height 4
radio input "true"
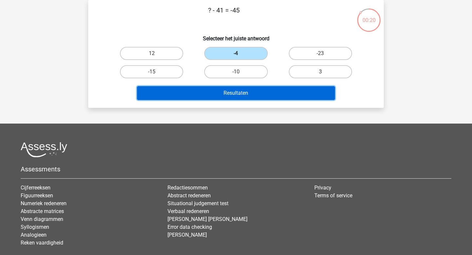
click at [216, 93] on button "Resultaten" at bounding box center [236, 93] width 198 height 14
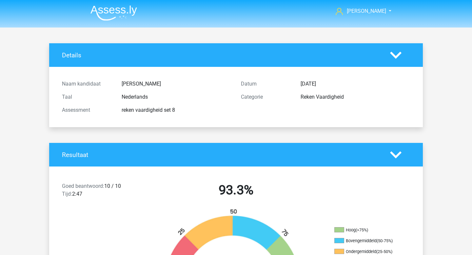
click at [95, 10] on img at bounding box center [113, 12] width 47 height 15
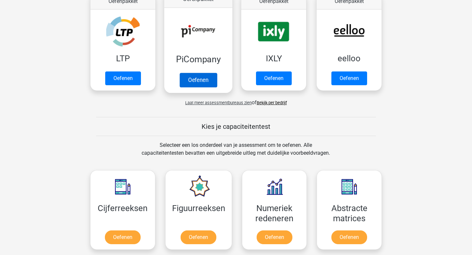
scroll to position [149, 0]
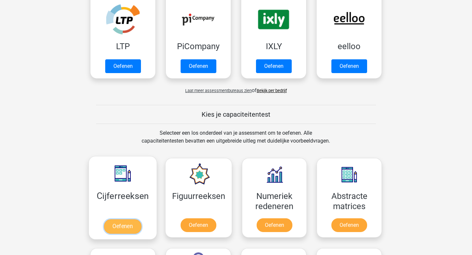
click at [129, 223] on link "Oefenen" at bounding box center [122, 226] width 37 height 14
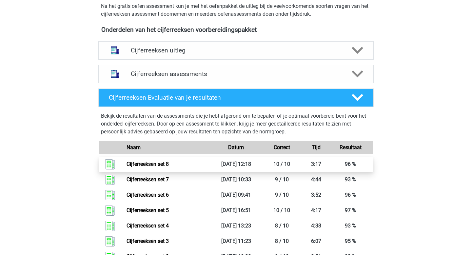
scroll to position [235, 0]
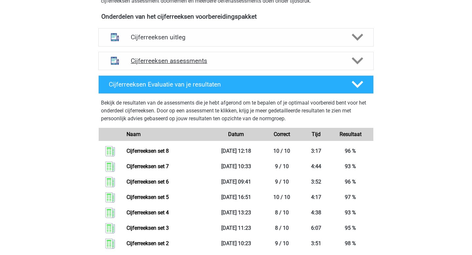
click at [187, 65] on h4 "Cijferreeksen assessments" at bounding box center [236, 61] width 210 height 8
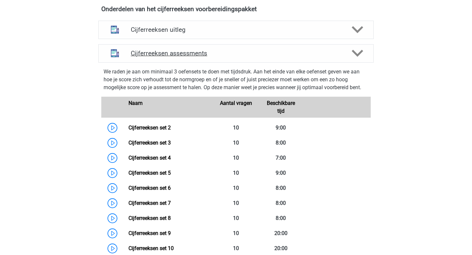
scroll to position [247, 0]
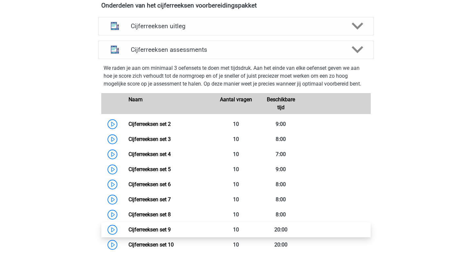
click at [154, 233] on link "Cijferreeksen set 9" at bounding box center [149, 229] width 42 height 6
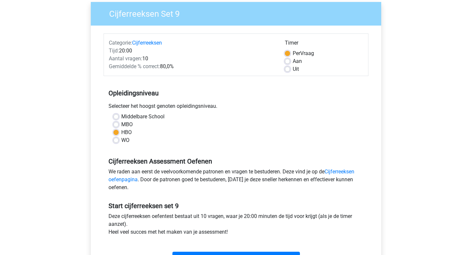
scroll to position [82, 0]
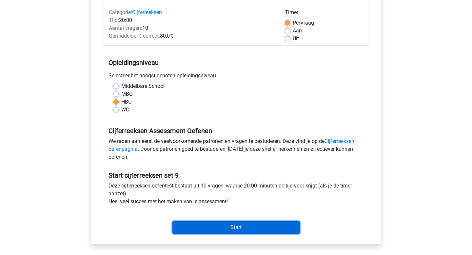
click at [209, 226] on input "Start" at bounding box center [235, 227] width 127 height 12
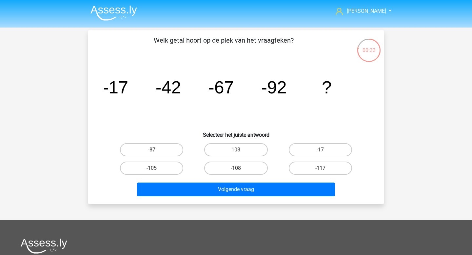
click at [314, 165] on label "-117" at bounding box center [320, 167] width 63 height 13
click at [320, 168] on input "-117" at bounding box center [322, 170] width 4 height 4
radio input "true"
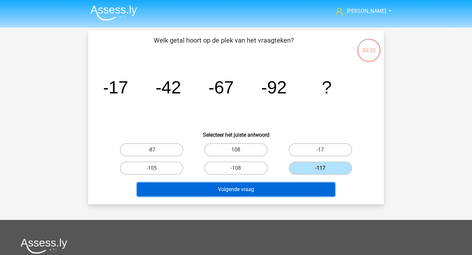
click at [287, 189] on button "Volgende vraag" at bounding box center [236, 189] width 198 height 14
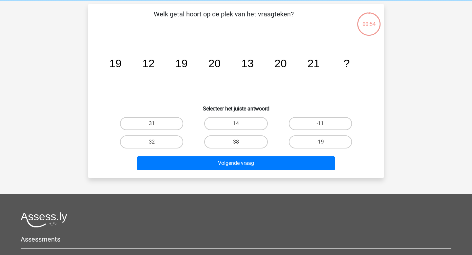
scroll to position [30, 0]
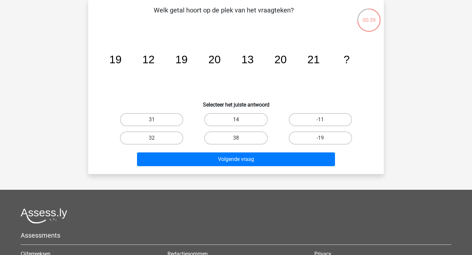
click at [235, 121] on label "14" at bounding box center [235, 119] width 63 height 13
click at [236, 121] on input "14" at bounding box center [238, 122] width 4 height 4
radio input "true"
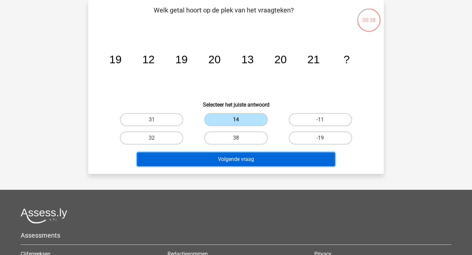
click at [243, 161] on button "Volgende vraag" at bounding box center [236, 159] width 198 height 14
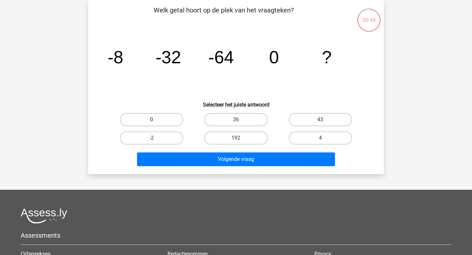
click at [163, 121] on label "0" at bounding box center [151, 119] width 63 height 13
click at [156, 121] on input "0" at bounding box center [154, 122] width 4 height 4
radio input "true"
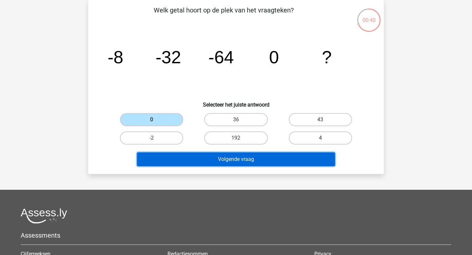
click at [245, 163] on button "Volgende vraag" at bounding box center [236, 159] width 198 height 14
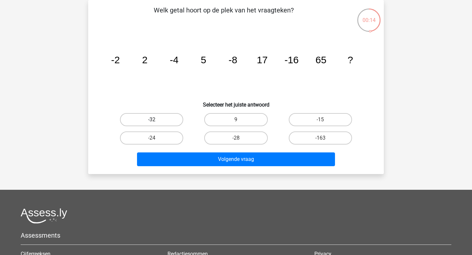
click at [175, 118] on label "-32" at bounding box center [151, 119] width 63 height 13
click at [156, 120] on input "-32" at bounding box center [154, 122] width 4 height 4
radio input "true"
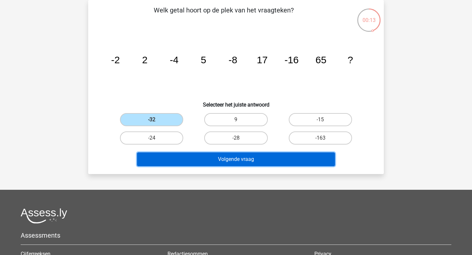
click at [209, 160] on button "Volgende vraag" at bounding box center [236, 159] width 198 height 14
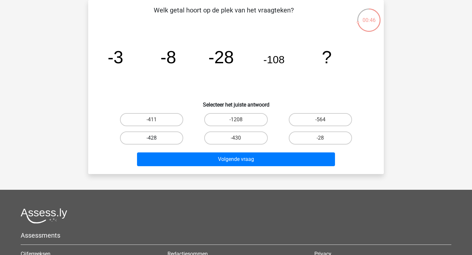
click at [168, 141] on label "-428" at bounding box center [151, 137] width 63 height 13
click at [156, 141] on input "-428" at bounding box center [154, 140] width 4 height 4
radio input "true"
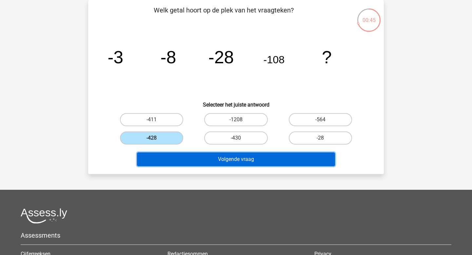
click at [205, 158] on button "Volgende vraag" at bounding box center [236, 159] width 198 height 14
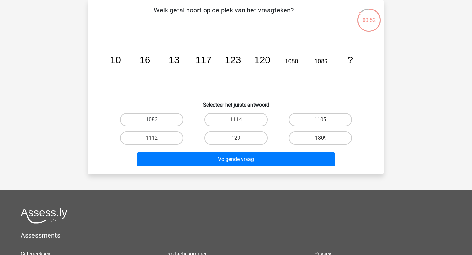
click at [172, 120] on label "1083" at bounding box center [151, 119] width 63 height 13
click at [156, 120] on input "1083" at bounding box center [154, 122] width 4 height 4
radio input "true"
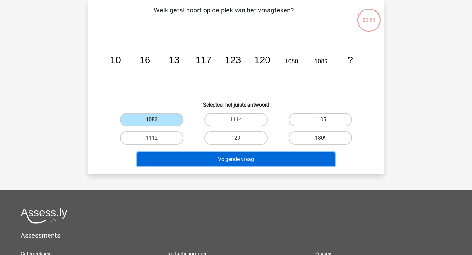
click at [237, 164] on button "Volgende vraag" at bounding box center [236, 159] width 198 height 14
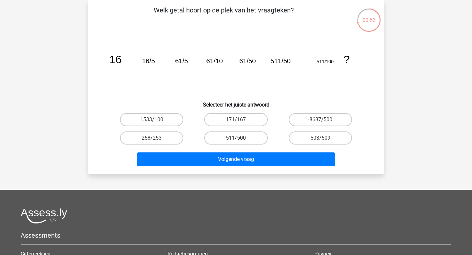
click at [244, 142] on label "511/500" at bounding box center [235, 137] width 63 height 13
click at [240, 142] on input "511/500" at bounding box center [238, 140] width 4 height 4
radio input "true"
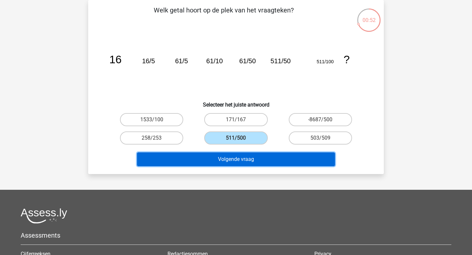
click at [239, 157] on button "Volgende vraag" at bounding box center [236, 159] width 198 height 14
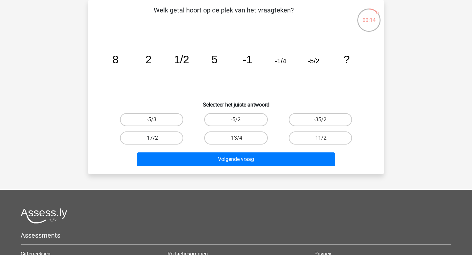
click at [164, 141] on label "-17/2" at bounding box center [151, 137] width 63 height 13
click at [156, 141] on input "-17/2" at bounding box center [154, 140] width 4 height 4
radio input "true"
click at [218, 166] on div "Volgende vraag" at bounding box center [235, 160] width 253 height 16
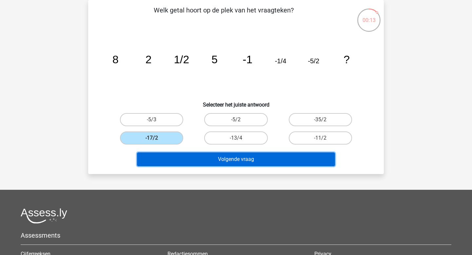
click at [225, 160] on button "Volgende vraag" at bounding box center [236, 159] width 198 height 14
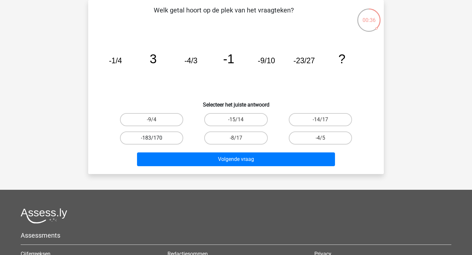
click at [179, 138] on label "-183/170" at bounding box center [151, 137] width 63 height 13
click at [156, 138] on input "-183/170" at bounding box center [154, 140] width 4 height 4
radio input "true"
click at [310, 113] on div "-14/17" at bounding box center [320, 119] width 84 height 18
click at [308, 123] on label "-14/17" at bounding box center [320, 119] width 63 height 13
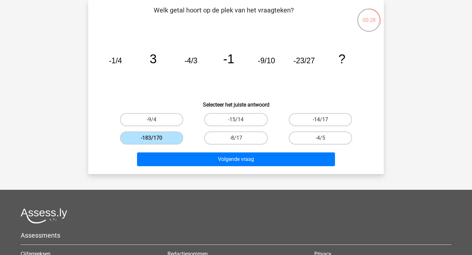
click at [320, 123] on input "-14/17" at bounding box center [322, 122] width 4 height 4
radio input "true"
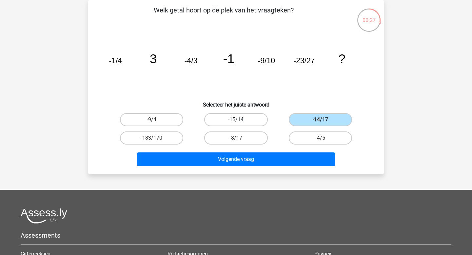
click at [261, 122] on label "-15/14" at bounding box center [235, 119] width 63 height 13
click at [240, 122] on input "-15/14" at bounding box center [238, 122] width 4 height 4
radio input "true"
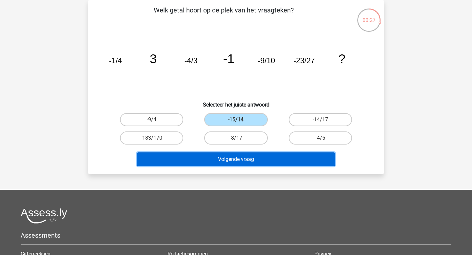
click at [253, 156] on button "Volgende vraag" at bounding box center [236, 159] width 198 height 14
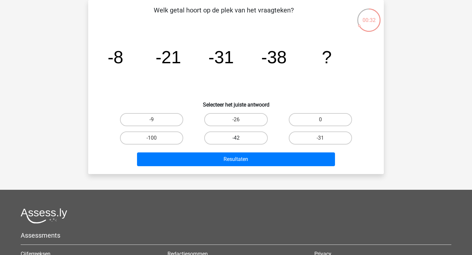
click at [217, 141] on label "-42" at bounding box center [235, 137] width 63 height 13
click at [236, 141] on input "-42" at bounding box center [238, 140] width 4 height 4
radio input "true"
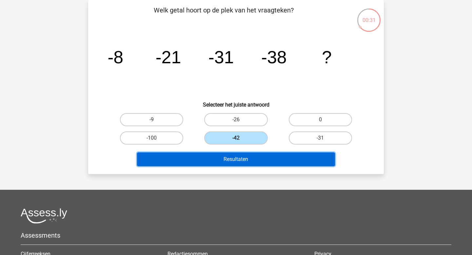
click at [213, 157] on button "Resultaten" at bounding box center [236, 159] width 198 height 14
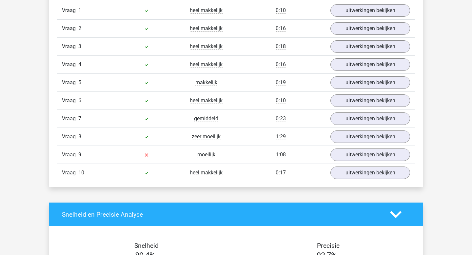
scroll to position [464, 0]
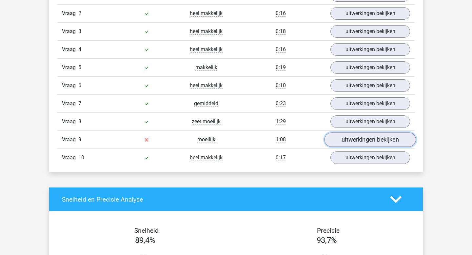
click at [370, 144] on link "uitwerkingen bekijken" at bounding box center [369, 140] width 91 height 14
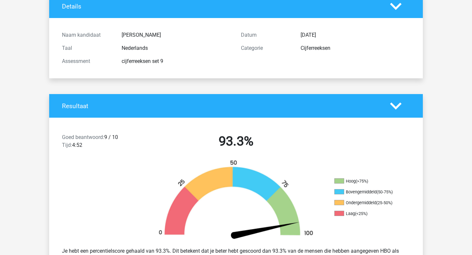
scroll to position [0, 0]
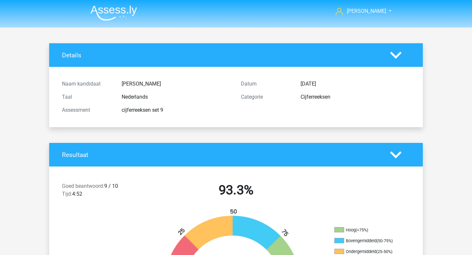
click at [114, 10] on img at bounding box center [113, 12] width 47 height 15
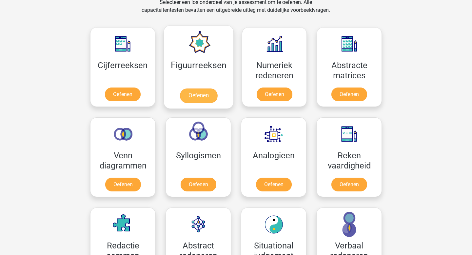
scroll to position [284, 0]
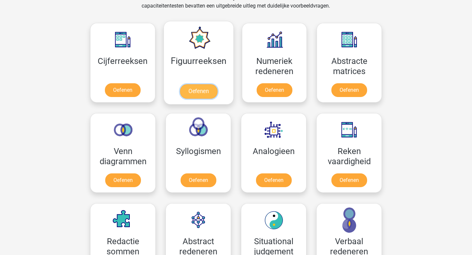
click at [210, 88] on link "Oefenen" at bounding box center [197, 91] width 37 height 14
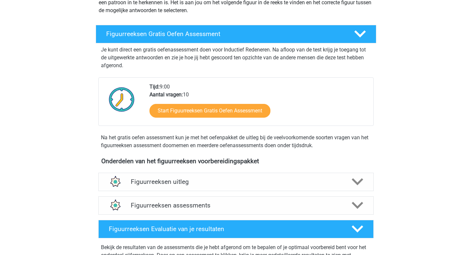
scroll to position [113, 0]
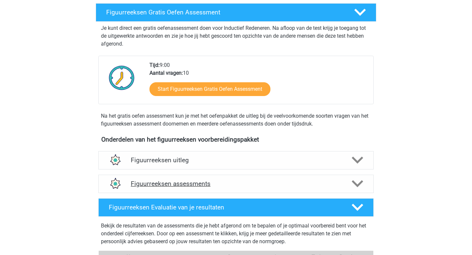
click at [240, 180] on h4 "Figuurreeksen assessments" at bounding box center [236, 184] width 210 height 8
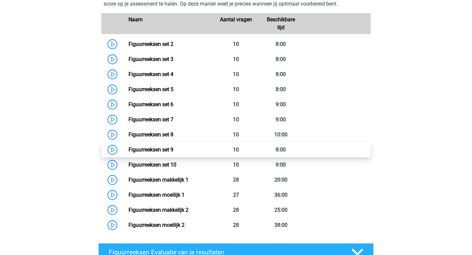
scroll to position [338, 0]
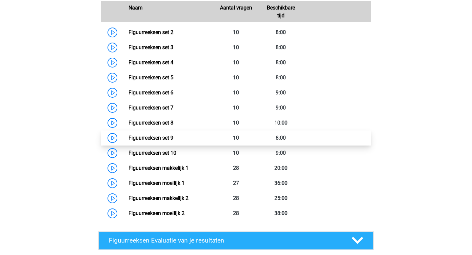
click at [173, 140] on link "Figuurreeksen set 9" at bounding box center [150, 138] width 45 height 6
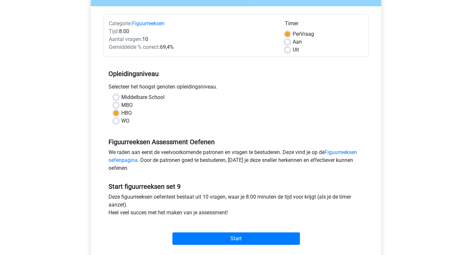
scroll to position [79, 0]
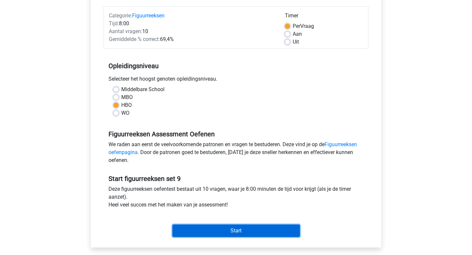
click at [236, 229] on input "Start" at bounding box center [235, 230] width 127 height 12
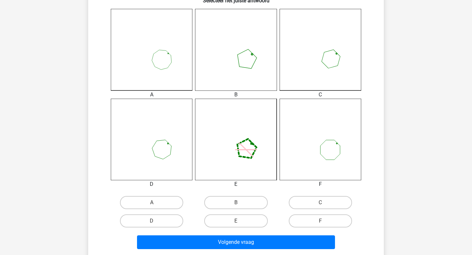
scroll to position [191, 0]
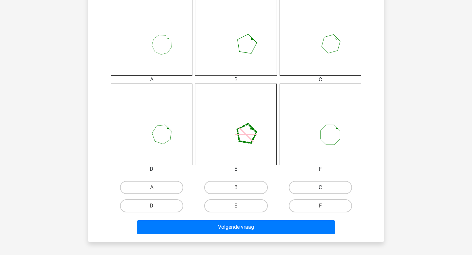
click at [311, 185] on label "C" at bounding box center [320, 187] width 63 height 13
click at [320, 187] on input "C" at bounding box center [322, 189] width 4 height 4
radio input "true"
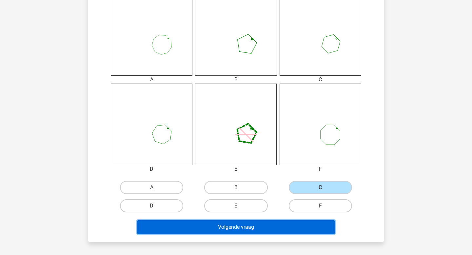
click at [275, 225] on button "Volgende vraag" at bounding box center [236, 227] width 198 height 14
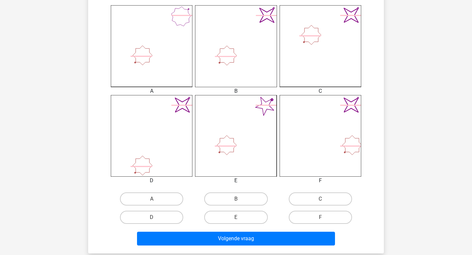
scroll to position [189, 0]
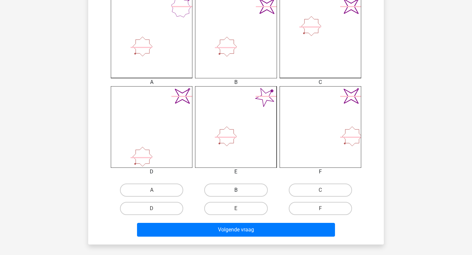
click at [251, 189] on label "B" at bounding box center [235, 189] width 63 height 13
click at [240, 190] on input "B" at bounding box center [238, 192] width 4 height 4
radio input "true"
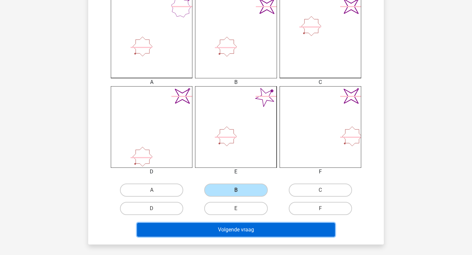
click at [248, 226] on button "Volgende vraag" at bounding box center [236, 230] width 198 height 14
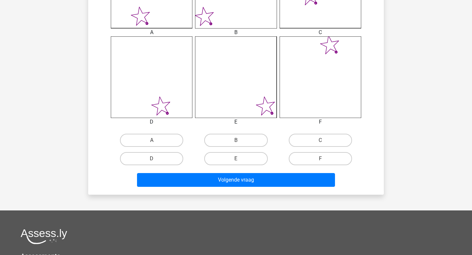
scroll to position [247, 0]
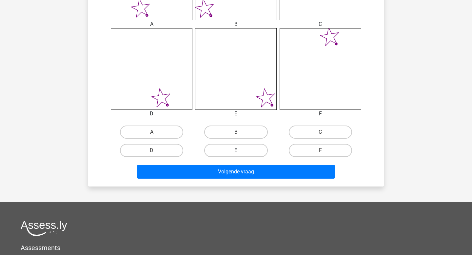
click at [256, 153] on label "E" at bounding box center [235, 150] width 63 height 13
click at [240, 153] on input "E" at bounding box center [238, 152] width 4 height 4
radio input "true"
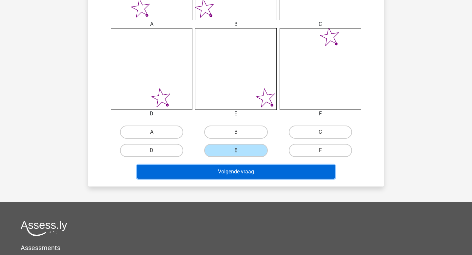
click at [254, 171] on button "Volgende vraag" at bounding box center [236, 172] width 198 height 14
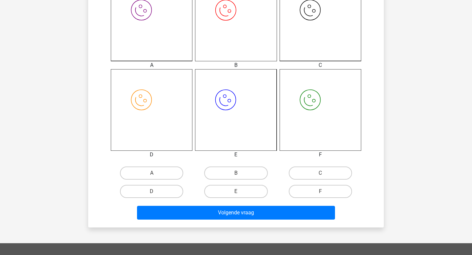
scroll to position [207, 0]
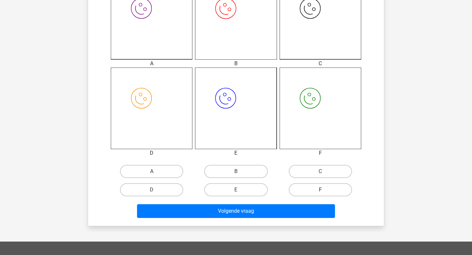
click at [314, 190] on label "F" at bounding box center [320, 189] width 63 height 13
click at [320, 190] on input "F" at bounding box center [322, 192] width 4 height 4
radio input "true"
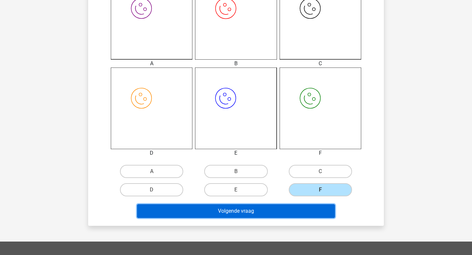
click at [287, 209] on button "Volgende vraag" at bounding box center [236, 211] width 198 height 14
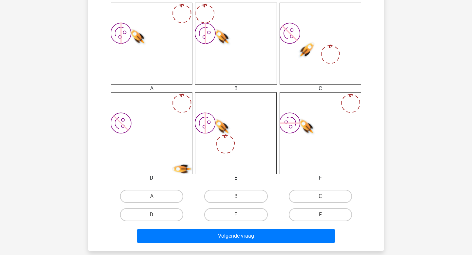
scroll to position [191, 0]
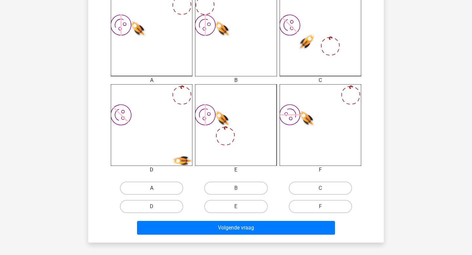
click at [168, 185] on label "A" at bounding box center [151, 187] width 63 height 13
click at [156, 188] on input "A" at bounding box center [154, 190] width 4 height 4
radio input "true"
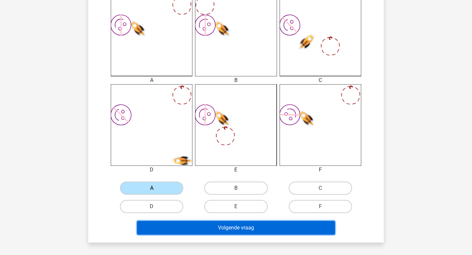
click at [273, 230] on button "Volgende vraag" at bounding box center [236, 228] width 198 height 14
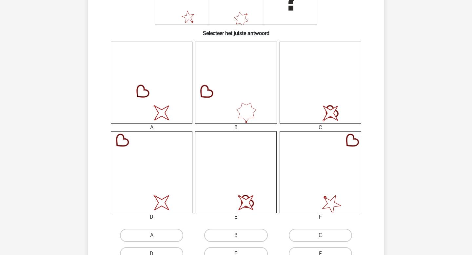
scroll to position [159, 0]
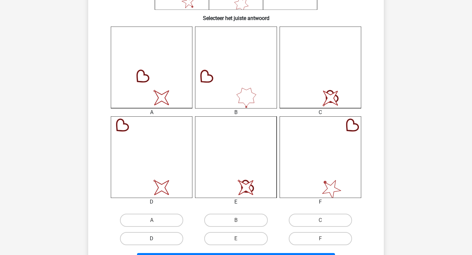
click at [173, 240] on label "D" at bounding box center [151, 238] width 63 height 13
click at [156, 240] on input "D" at bounding box center [154, 240] width 4 height 4
radio input "true"
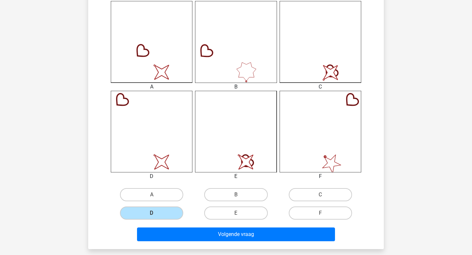
scroll to position [186, 0]
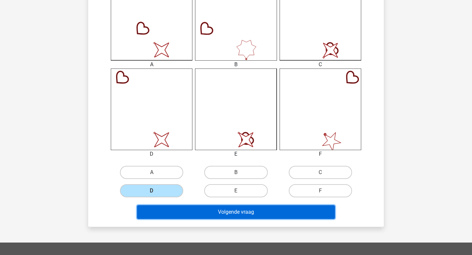
click at [248, 215] on button "Volgende vraag" at bounding box center [236, 212] width 198 height 14
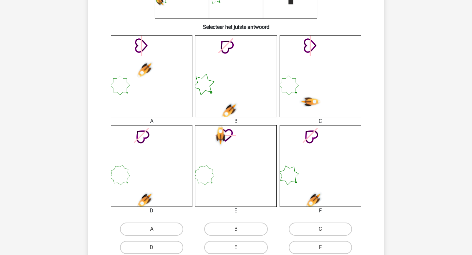
scroll to position [172, 0]
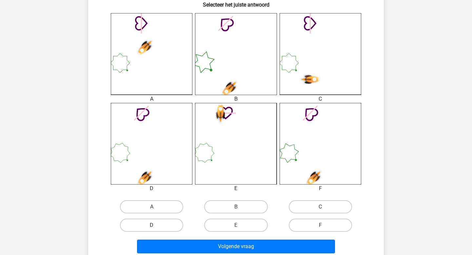
click at [161, 227] on label "D" at bounding box center [151, 224] width 63 height 13
click at [156, 227] on input "D" at bounding box center [154, 227] width 4 height 4
radio input "true"
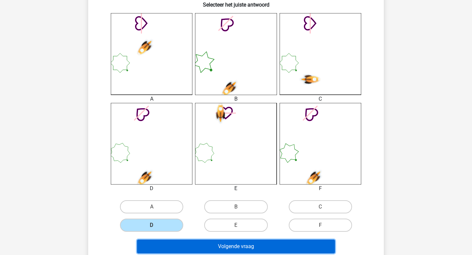
click at [219, 243] on button "Volgende vraag" at bounding box center [236, 246] width 198 height 14
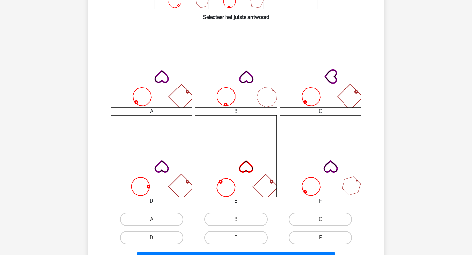
scroll to position [170, 0]
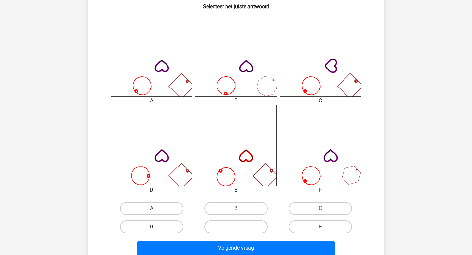
click at [166, 230] on label "D" at bounding box center [151, 226] width 63 height 13
click at [156, 230] on input "D" at bounding box center [154, 229] width 4 height 4
radio input "true"
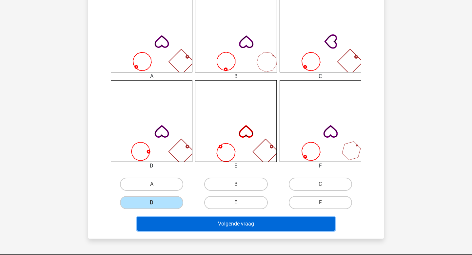
click at [246, 229] on button "Volgende vraag" at bounding box center [236, 224] width 198 height 14
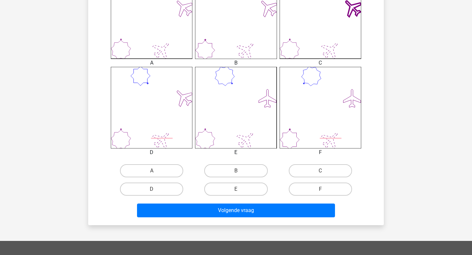
scroll to position [217, 0]
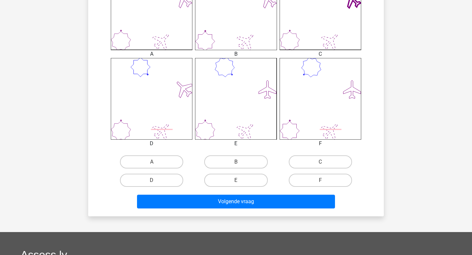
click at [155, 162] on input "A" at bounding box center [154, 164] width 4 height 4
radio input "true"
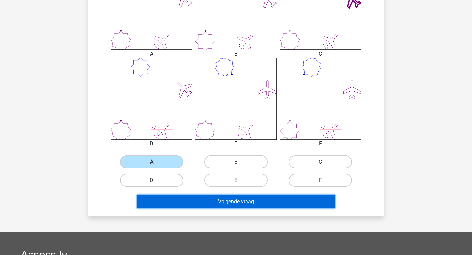
click at [209, 204] on button "Volgende vraag" at bounding box center [236, 202] width 198 height 14
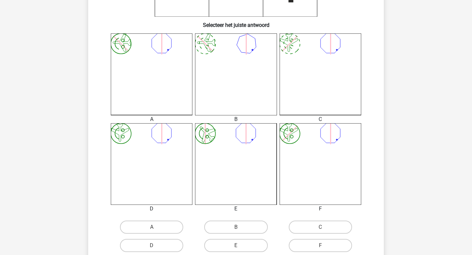
scroll to position [152, 0]
click at [320, 247] on label "F" at bounding box center [320, 244] width 63 height 13
click at [320, 247] on input "F" at bounding box center [322, 247] width 4 height 4
radio input "true"
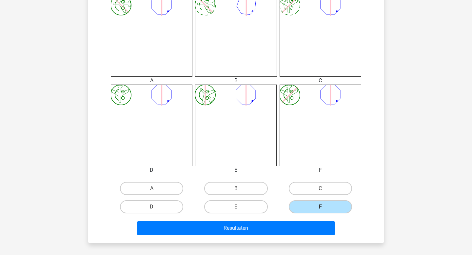
scroll to position [196, 0]
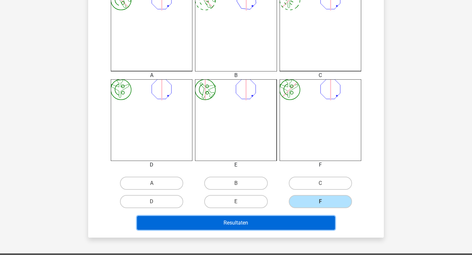
click at [305, 219] on button "Resultaten" at bounding box center [236, 223] width 198 height 14
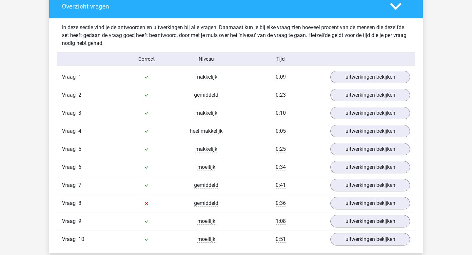
scroll to position [422, 0]
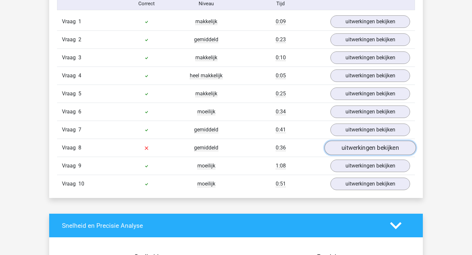
click at [351, 151] on link "uitwerkingen bekijken" at bounding box center [369, 148] width 91 height 14
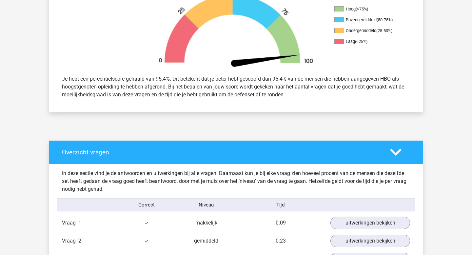
scroll to position [0, 0]
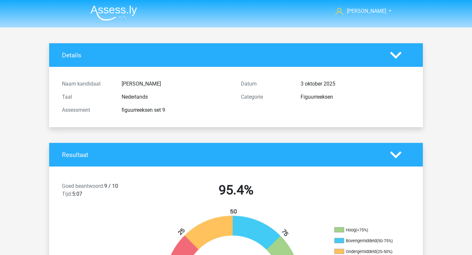
click at [127, 13] on img at bounding box center [113, 12] width 47 height 15
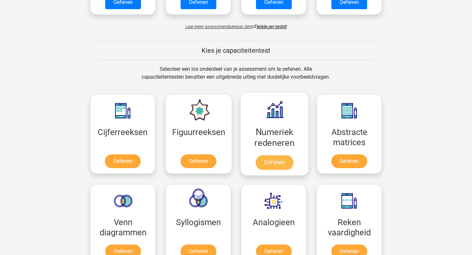
scroll to position [240, 0]
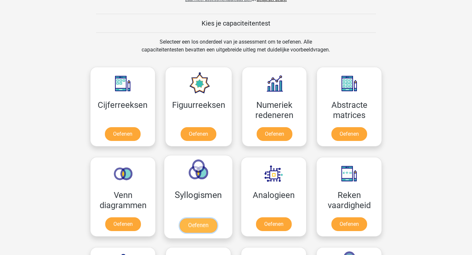
click at [189, 224] on link "Oefenen" at bounding box center [197, 225] width 37 height 14
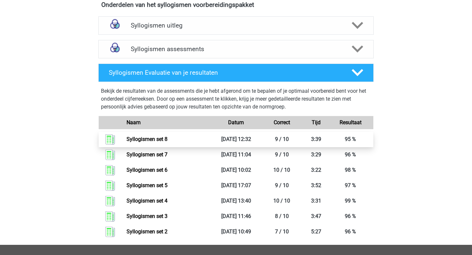
scroll to position [254, 0]
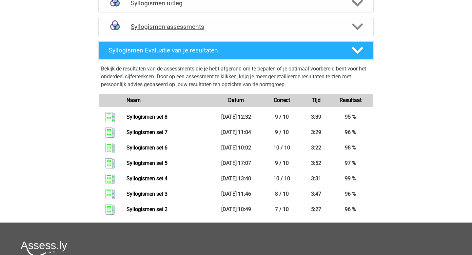
click at [187, 26] on h4 "Syllogismen assessments" at bounding box center [236, 27] width 210 height 8
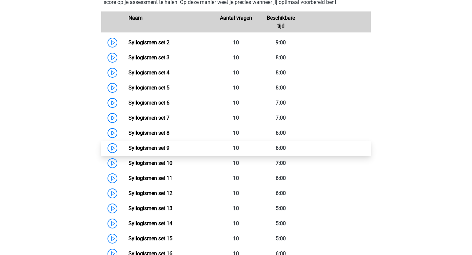
scroll to position [316, 0]
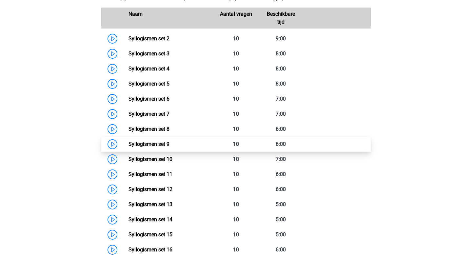
click at [169, 147] on link "Syllogismen set 9" at bounding box center [148, 144] width 41 height 6
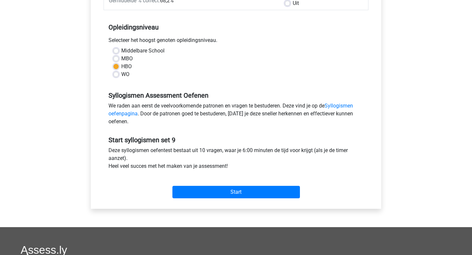
scroll to position [158, 0]
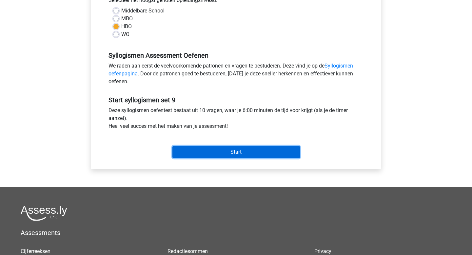
click at [217, 150] on input "Start" at bounding box center [235, 152] width 127 height 12
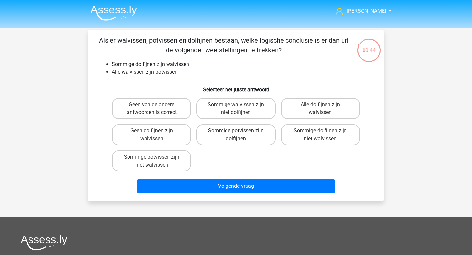
click at [258, 136] on label "Sommige potvissen zijn dolfijnen" at bounding box center [235, 134] width 79 height 21
click at [240, 135] on input "Sommige potvissen zijn dolfijnen" at bounding box center [238, 133] width 4 height 4
radio input "true"
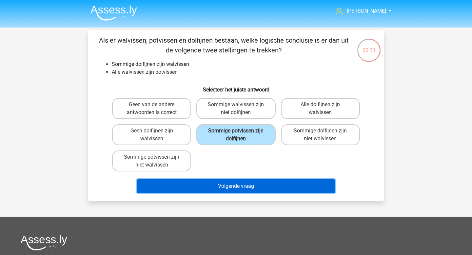
click at [239, 186] on button "Volgende vraag" at bounding box center [236, 186] width 198 height 14
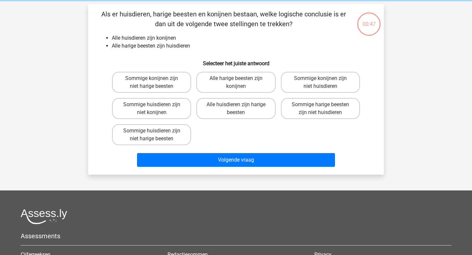
scroll to position [30, 0]
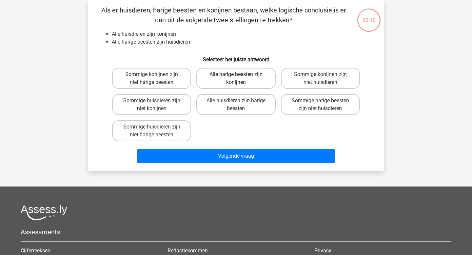
click at [226, 81] on label "Alle harige beesten zijn konijnen" at bounding box center [235, 78] width 79 height 21
click at [236, 79] on input "Alle harige beesten zijn konijnen" at bounding box center [238, 76] width 4 height 4
radio input "true"
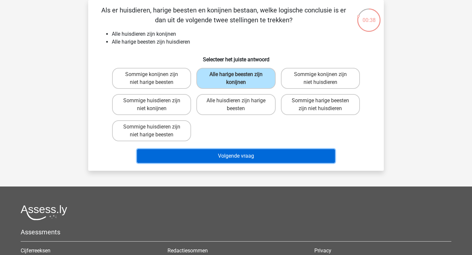
click at [265, 157] on button "Volgende vraag" at bounding box center [236, 156] width 198 height 14
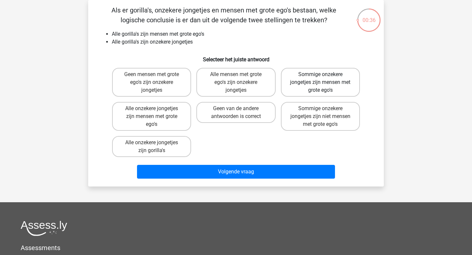
click at [310, 89] on label "Sommige onzekere jongetjes zijn mensen met grote ego's" at bounding box center [320, 82] width 79 height 29
click at [320, 79] on input "Sommige onzekere jongetjes zijn mensen met grote ego's" at bounding box center [322, 76] width 4 height 4
radio input "true"
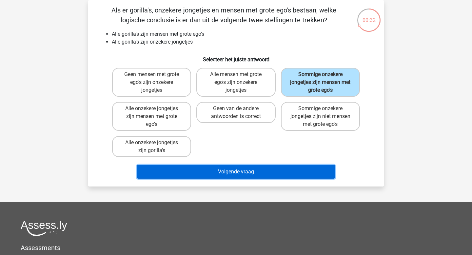
click at [273, 165] on button "Volgende vraag" at bounding box center [236, 172] width 198 height 14
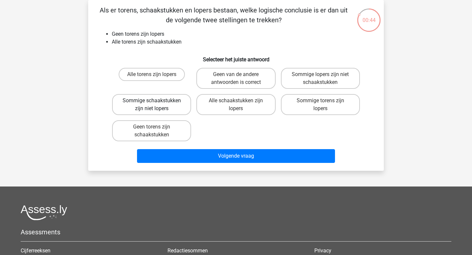
click at [177, 111] on label "Sommige schaakstukken zijn niet lopers" at bounding box center [151, 104] width 79 height 21
click at [156, 105] on input "Sommige schaakstukken zijn niet lopers" at bounding box center [154, 103] width 4 height 4
radio input "true"
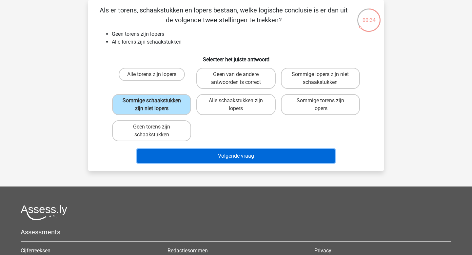
click at [222, 156] on button "Volgende vraag" at bounding box center [236, 156] width 198 height 14
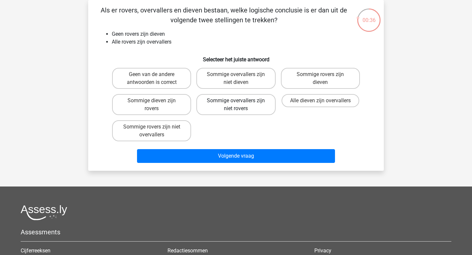
click at [248, 106] on label "Sommige overvallers zijn niet rovers" at bounding box center [235, 104] width 79 height 21
click at [240, 105] on input "Sommige overvallers zijn niet rovers" at bounding box center [238, 103] width 4 height 4
radio input "true"
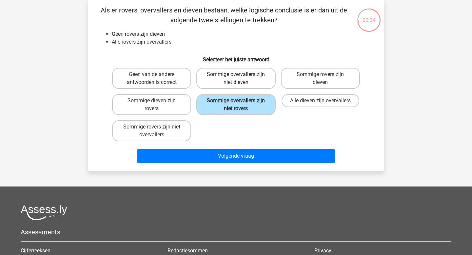
click at [253, 77] on label "Sommige overvallers zijn niet dieven" at bounding box center [235, 78] width 79 height 21
click at [240, 77] on input "Sommige overvallers zijn niet dieven" at bounding box center [238, 76] width 4 height 4
radio input "true"
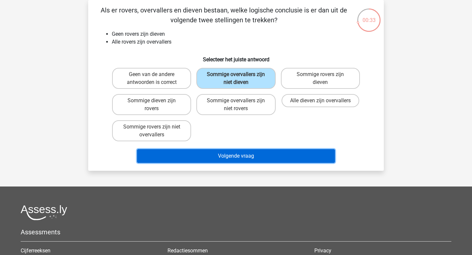
click at [220, 154] on button "Volgende vraag" at bounding box center [236, 156] width 198 height 14
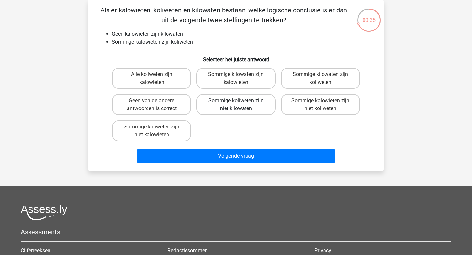
click at [241, 112] on label "Sommige koliweten zijn niet kilowaten" at bounding box center [235, 104] width 79 height 21
click at [240, 105] on input "Sommige koliweten zijn niet kilowaten" at bounding box center [238, 103] width 4 height 4
radio input "true"
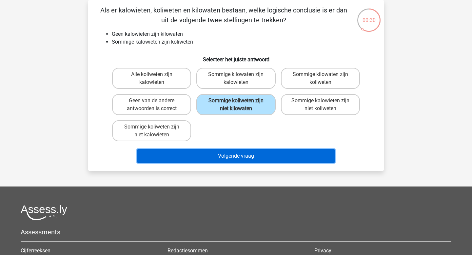
click at [248, 153] on button "Volgende vraag" at bounding box center [236, 156] width 198 height 14
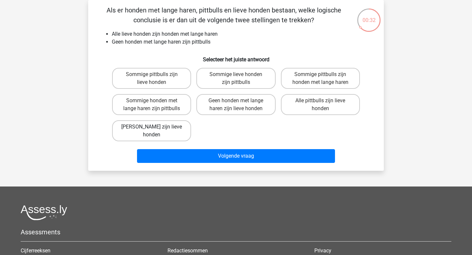
click at [177, 125] on label "Geen pittbulls zijn lieve honden" at bounding box center [151, 130] width 79 height 21
click at [156, 127] on input "Geen pittbulls zijn lieve honden" at bounding box center [154, 129] width 4 height 4
radio input "true"
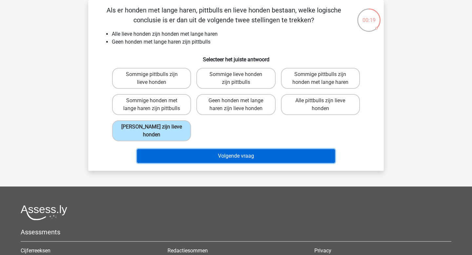
click at [231, 154] on button "Volgende vraag" at bounding box center [236, 156] width 198 height 14
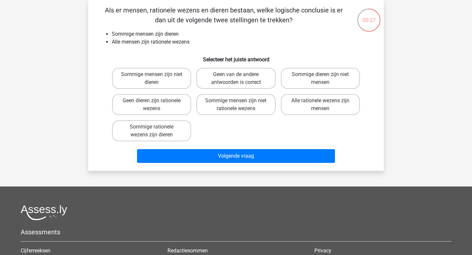
click at [191, 136] on div "Sommige rationele wezens zijn dieren" at bounding box center [151, 131] width 84 height 26
click at [176, 133] on label "Sommige rationele wezens zijn dieren" at bounding box center [151, 130] width 79 height 21
click at [156, 131] on input "Sommige rationele wezens zijn dieren" at bounding box center [154, 129] width 4 height 4
radio input "true"
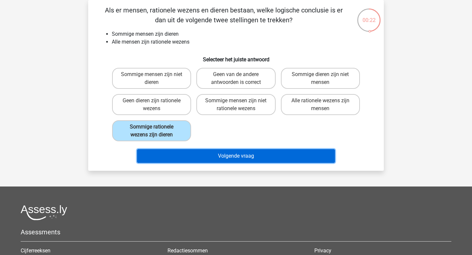
click at [235, 158] on button "Volgende vraag" at bounding box center [236, 156] width 198 height 14
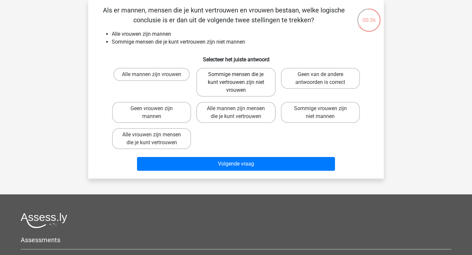
click at [230, 93] on label "Sommige mensen die je kunt vertrouwen zijn niet vrouwen" at bounding box center [235, 82] width 79 height 29
click at [236, 79] on input "Sommige mensen die je kunt vertrouwen zijn niet vrouwen" at bounding box center [238, 76] width 4 height 4
radio input "true"
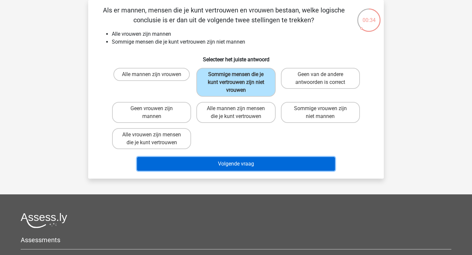
click at [226, 161] on button "Volgende vraag" at bounding box center [236, 164] width 198 height 14
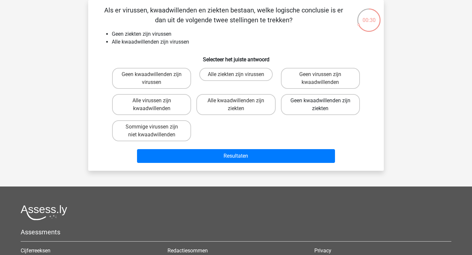
click at [359, 106] on label "Geen kwaadwillenden zijn ziekten" at bounding box center [320, 104] width 79 height 21
click at [324, 105] on input "Geen kwaadwillenden zijn ziekten" at bounding box center [322, 103] width 4 height 4
radio input "true"
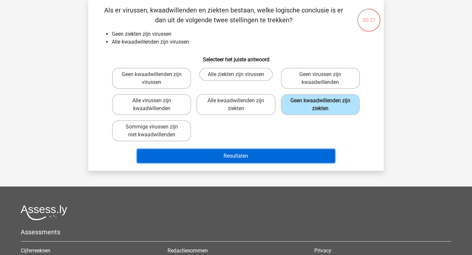
click at [297, 153] on button "Resultaten" at bounding box center [236, 156] width 198 height 14
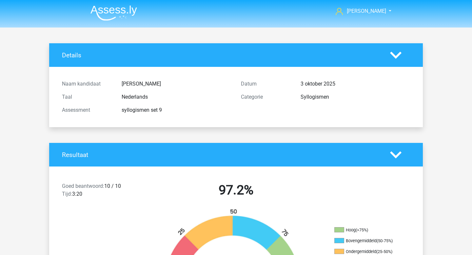
click at [129, 9] on img at bounding box center [113, 12] width 47 height 15
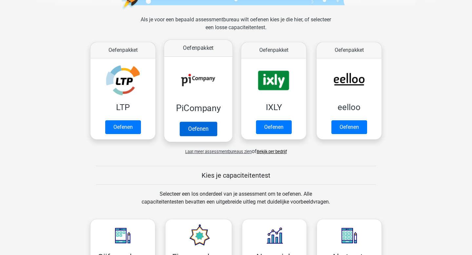
scroll to position [279, 0]
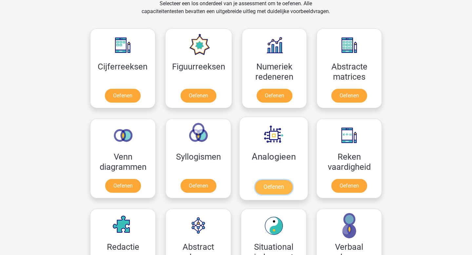
click at [279, 186] on link "Oefenen" at bounding box center [273, 187] width 37 height 14
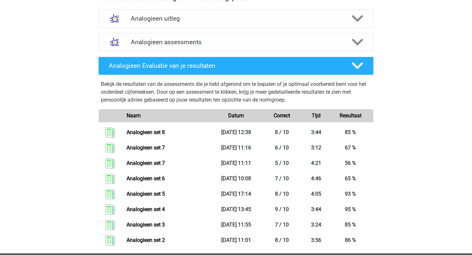
scroll to position [248, 0]
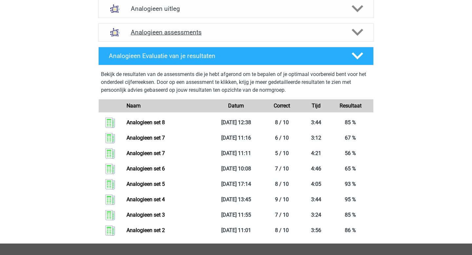
click at [187, 37] on div "Analogieen assessments" at bounding box center [235, 32] width 275 height 18
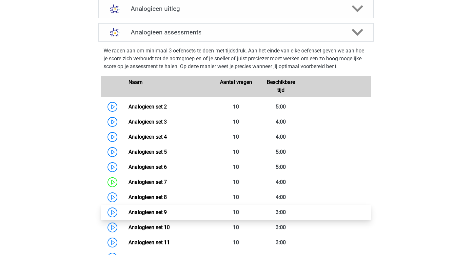
click at [167, 214] on link "Analogieen set 9" at bounding box center [147, 212] width 38 height 6
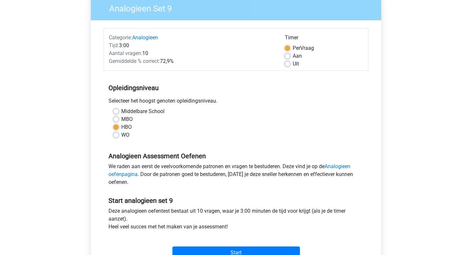
scroll to position [69, 0]
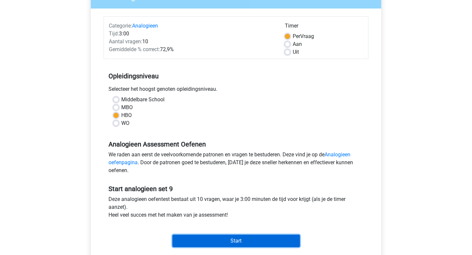
click at [220, 243] on input "Start" at bounding box center [235, 241] width 127 height 12
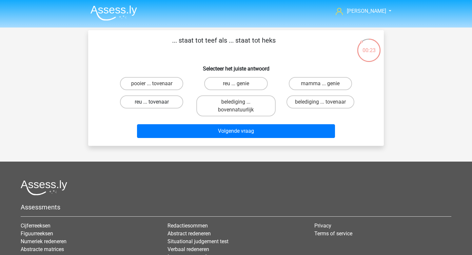
click at [165, 100] on label "reu ... tovenaar" at bounding box center [151, 101] width 63 height 13
click at [156, 102] on input "reu ... tovenaar" at bounding box center [154, 104] width 4 height 4
radio input "true"
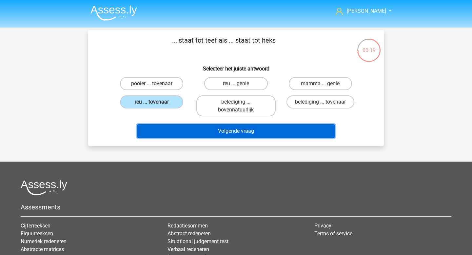
click at [230, 136] on button "Volgende vraag" at bounding box center [236, 131] width 198 height 14
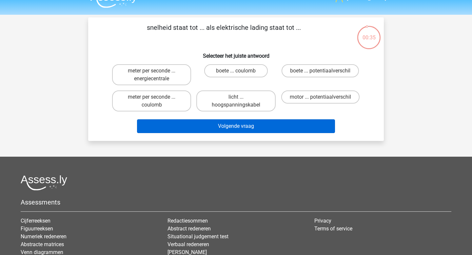
scroll to position [12, 0]
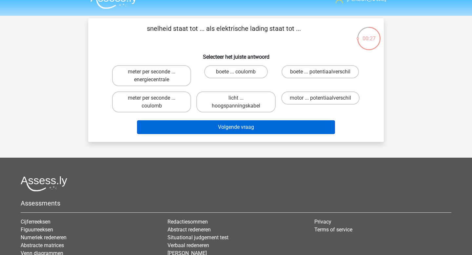
click at [181, 103] on label "meter per seconde ... coulomb" at bounding box center [151, 101] width 79 height 21
click at [156, 102] on input "meter per seconde ... coulomb" at bounding box center [154, 100] width 4 height 4
radio input "true"
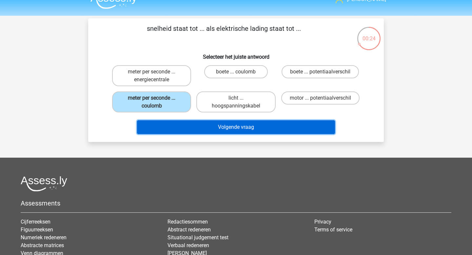
click at [239, 129] on button "Volgende vraag" at bounding box center [236, 127] width 198 height 14
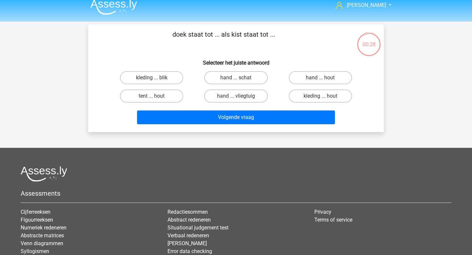
scroll to position [0, 0]
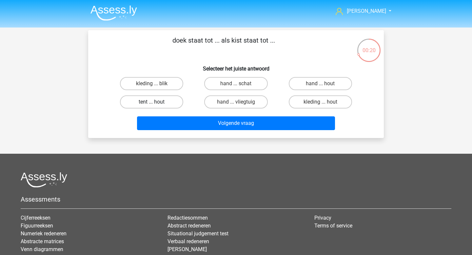
click at [176, 102] on label "tent ... hout" at bounding box center [151, 101] width 63 height 13
click at [156, 102] on input "tent ... hout" at bounding box center [154, 104] width 4 height 4
radio input "true"
click at [174, 89] on label "kleding ... blik" at bounding box center [151, 83] width 63 height 13
click at [156, 88] on input "kleding ... blik" at bounding box center [154, 86] width 4 height 4
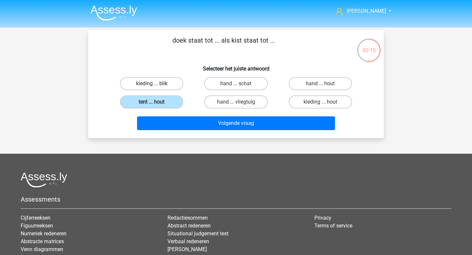
radio input "true"
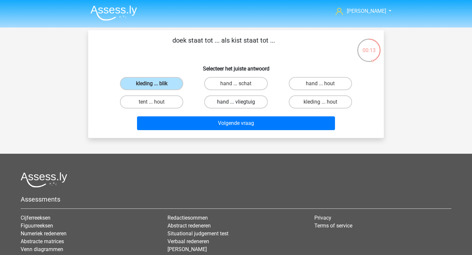
click at [245, 102] on label "hand ... vliegtuig" at bounding box center [235, 101] width 63 height 13
click at [240, 102] on input "hand ... vliegtuig" at bounding box center [238, 104] width 4 height 4
radio input "true"
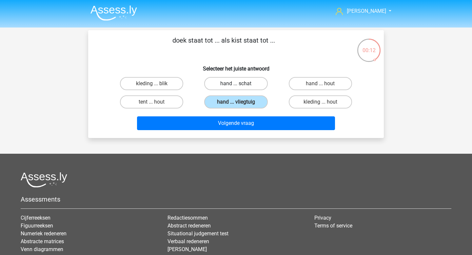
click at [248, 83] on label "hand ... schat" at bounding box center [235, 83] width 63 height 13
click at [240, 84] on input "hand ... schat" at bounding box center [238, 86] width 4 height 4
radio input "true"
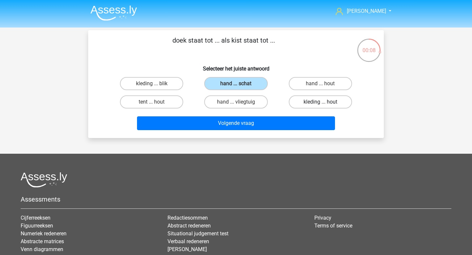
click at [326, 103] on label "kleding ... hout" at bounding box center [320, 101] width 63 height 13
click at [324, 103] on input "kleding ... hout" at bounding box center [322, 104] width 4 height 4
radio input "true"
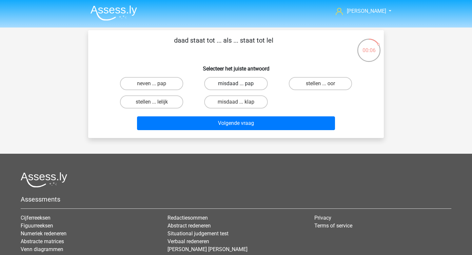
click at [244, 86] on label "misdaad ... pap" at bounding box center [235, 83] width 63 height 13
click at [240, 86] on input "misdaad ... pap" at bounding box center [238, 86] width 4 height 4
radio input "true"
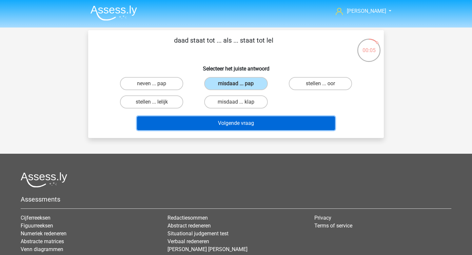
click at [238, 118] on button "Volgende vraag" at bounding box center [236, 123] width 198 height 14
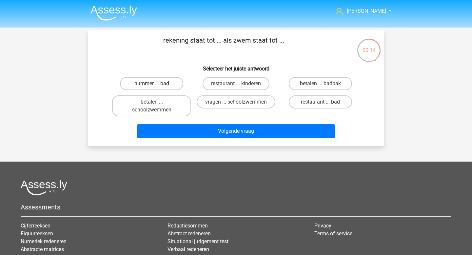
click at [163, 82] on label "nummer ... bad" at bounding box center [151, 83] width 63 height 13
click at [156, 84] on input "nummer ... bad" at bounding box center [154, 86] width 4 height 4
radio input "true"
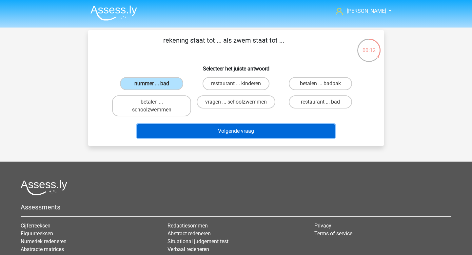
click at [261, 138] on button "Volgende vraag" at bounding box center [236, 131] width 198 height 14
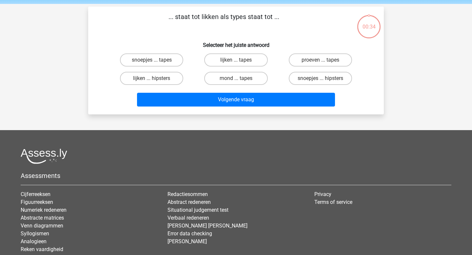
scroll to position [22, 0]
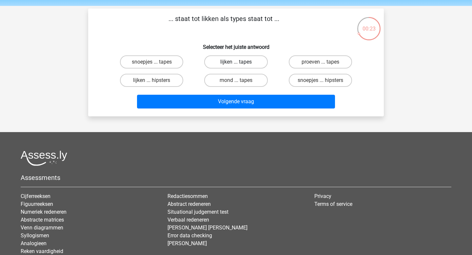
click at [250, 63] on label "lijken ... tapes" at bounding box center [235, 61] width 63 height 13
click at [240, 63] on input "lijken ... tapes" at bounding box center [238, 64] width 4 height 4
radio input "true"
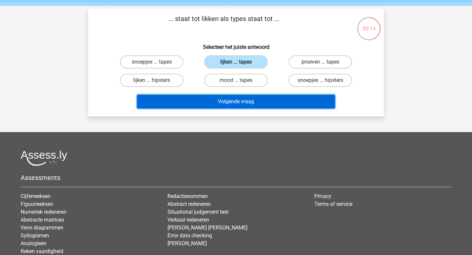
click at [268, 101] on button "Volgende vraag" at bounding box center [236, 102] width 198 height 14
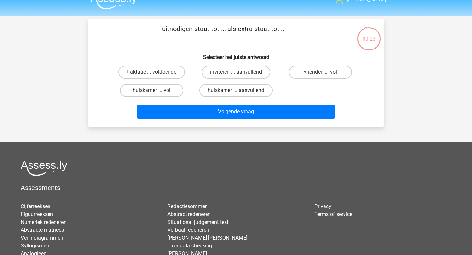
scroll to position [11, 0]
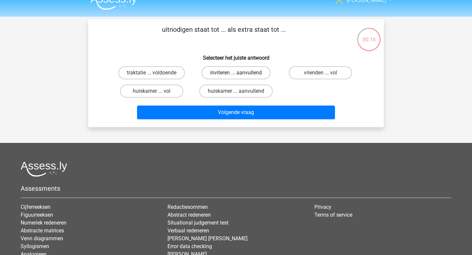
click at [261, 75] on label "inviteren ... aanvullend" at bounding box center [235, 72] width 69 height 13
click at [240, 75] on input "inviteren ... aanvullend" at bounding box center [238, 75] width 4 height 4
radio input "true"
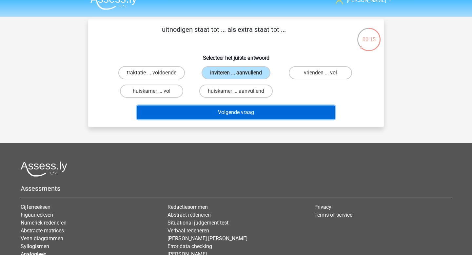
click at [258, 110] on button "Volgende vraag" at bounding box center [236, 112] width 198 height 14
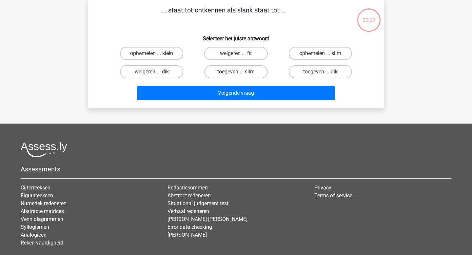
scroll to position [0, 0]
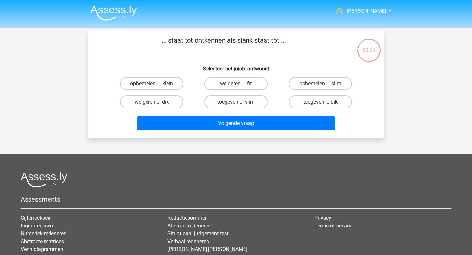
click at [300, 106] on label "toegeven ... dik" at bounding box center [320, 101] width 63 height 13
click at [320, 106] on input "toegeven ... dik" at bounding box center [322, 104] width 4 height 4
radio input "true"
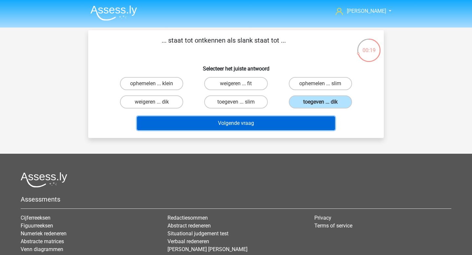
click at [275, 122] on button "Volgende vraag" at bounding box center [236, 123] width 198 height 14
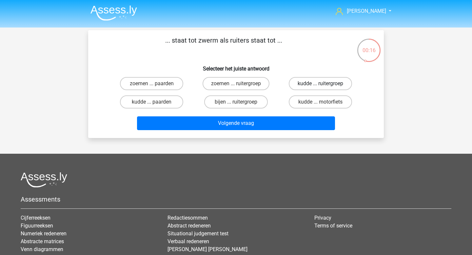
click at [315, 87] on label "kudde ... ruitergroep" at bounding box center [320, 83] width 63 height 13
click at [320, 87] on input "kudde ... ruitergroep" at bounding box center [322, 86] width 4 height 4
radio input "true"
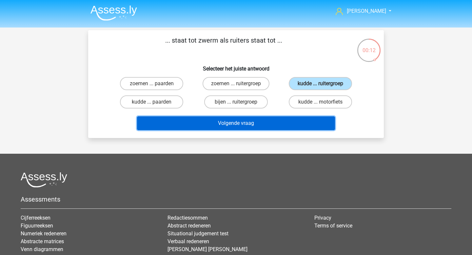
click at [288, 124] on button "Volgende vraag" at bounding box center [236, 123] width 198 height 14
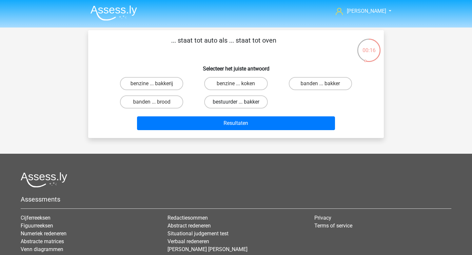
click at [258, 102] on label "bestuurder ... bakker" at bounding box center [236, 101] width 64 height 13
click at [240, 102] on input "bestuurder ... bakker" at bounding box center [238, 104] width 4 height 4
radio input "true"
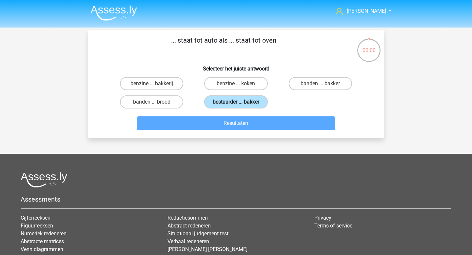
click at [252, 102] on label "bestuurder ... bakker" at bounding box center [236, 101] width 64 height 13
click at [240, 102] on input "bestuurder ... bakker" at bounding box center [238, 104] width 4 height 4
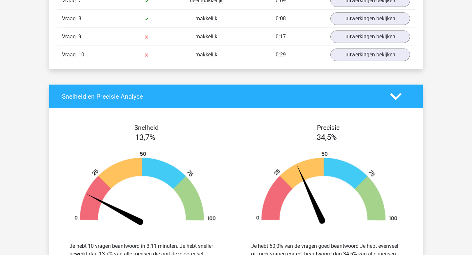
scroll to position [512, 0]
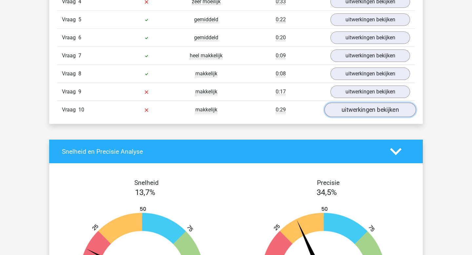
click at [375, 110] on link "uitwerkingen bekijken" at bounding box center [369, 110] width 91 height 14
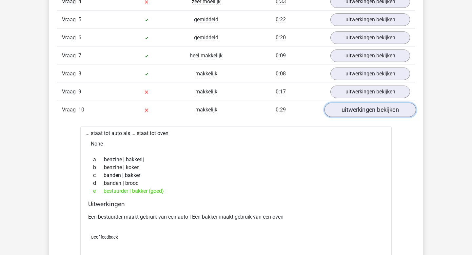
click at [375, 110] on link "uitwerkingen bekijken" at bounding box center [369, 110] width 91 height 14
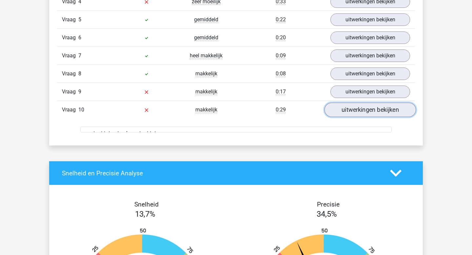
click at [375, 110] on link "uitwerkingen bekijken" at bounding box center [369, 110] width 91 height 14
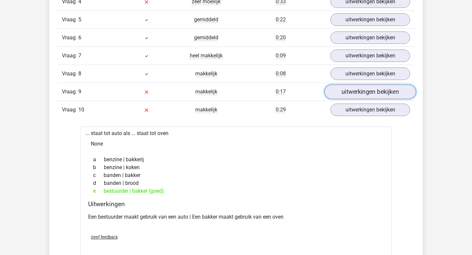
click at [376, 94] on link "uitwerkingen bekijken" at bounding box center [369, 92] width 91 height 14
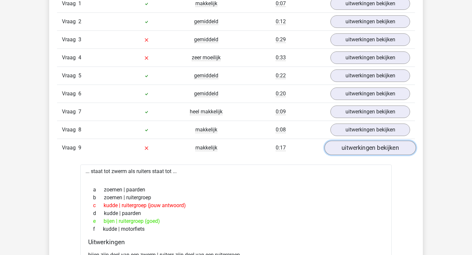
scroll to position [441, 0]
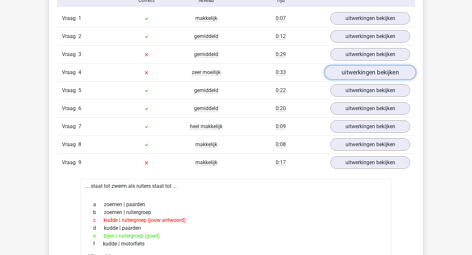
click at [376, 70] on link "uitwerkingen bekijken" at bounding box center [369, 73] width 91 height 14
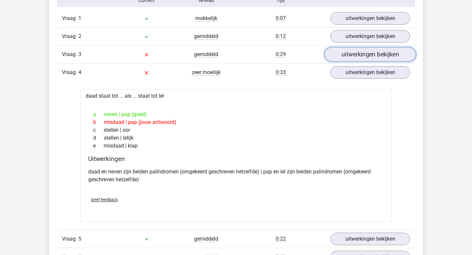
click at [375, 58] on link "uitwerkingen bekijken" at bounding box center [369, 54] width 91 height 14
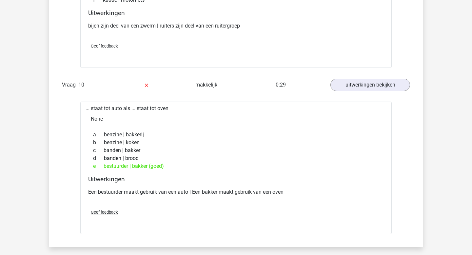
scroll to position [1029, 0]
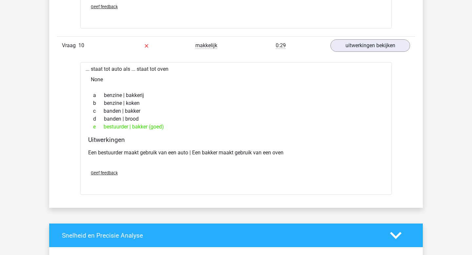
click at [241, 94] on div "a benzine | bakkerij" at bounding box center [235, 95] width 295 height 8
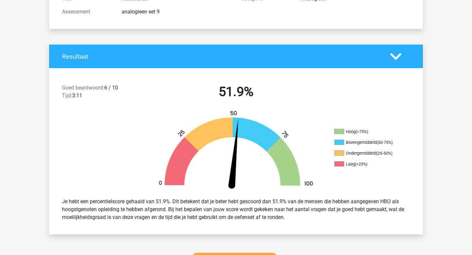
scroll to position [0, 0]
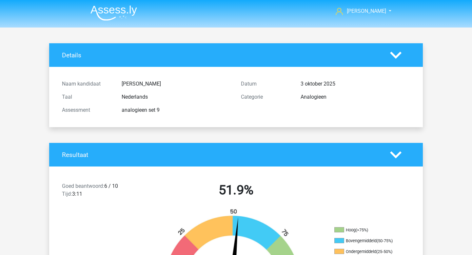
click at [120, 16] on img at bounding box center [113, 12] width 47 height 15
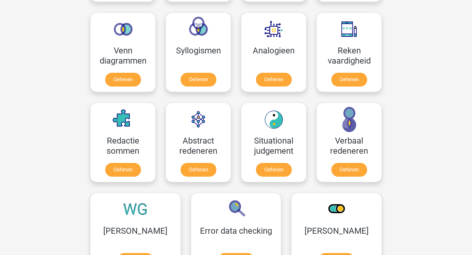
scroll to position [392, 0]
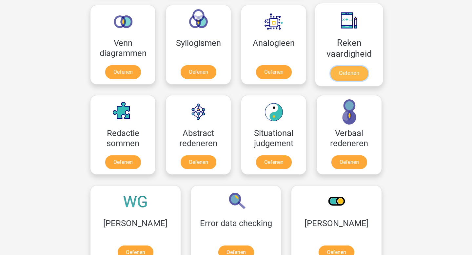
click at [354, 71] on link "Oefenen" at bounding box center [348, 73] width 37 height 14
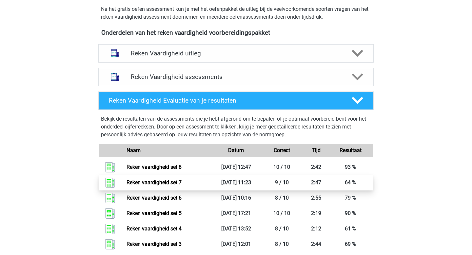
scroll to position [260, 0]
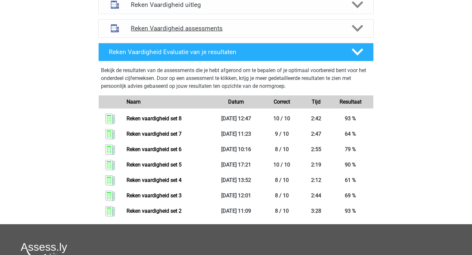
click at [176, 26] on h4 "Reken Vaardigheid assessments" at bounding box center [236, 29] width 210 height 8
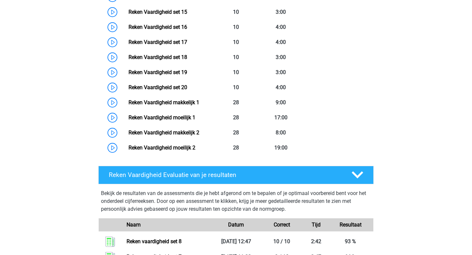
scroll to position [399, 0]
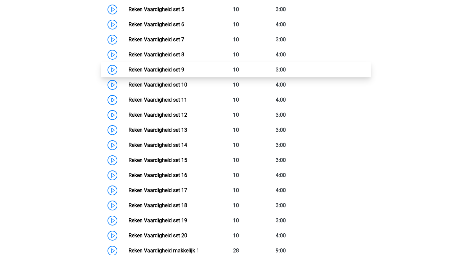
click at [181, 69] on link "Reken Vaardigheid set 9" at bounding box center [156, 69] width 56 height 6
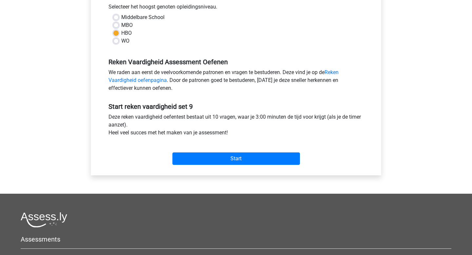
scroll to position [164, 0]
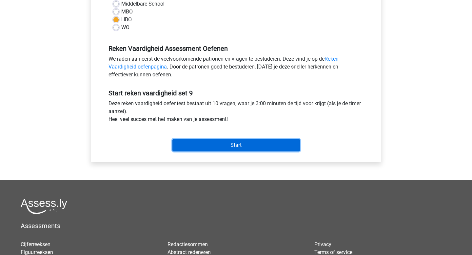
click at [211, 144] on input "Start" at bounding box center [235, 145] width 127 height 12
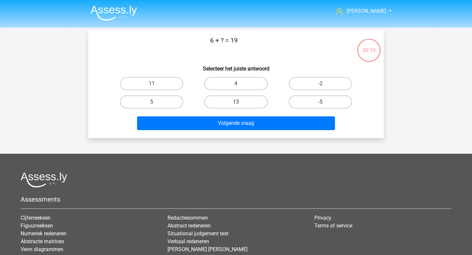
click at [237, 101] on label "13" at bounding box center [235, 101] width 63 height 13
click at [237, 102] on input "13" at bounding box center [238, 104] width 4 height 4
radio input "true"
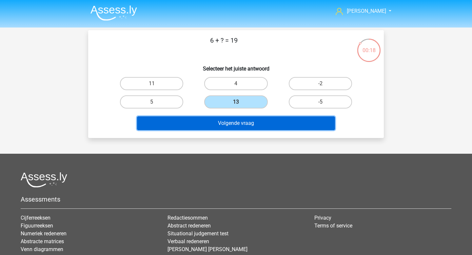
click at [234, 123] on button "Volgende vraag" at bounding box center [236, 123] width 198 height 14
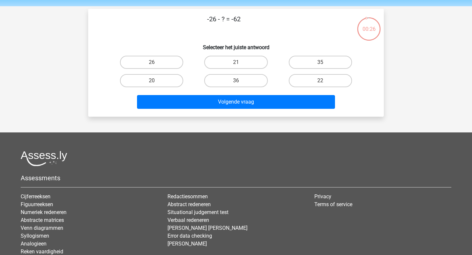
scroll to position [19, 0]
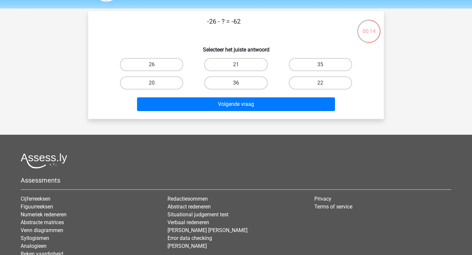
click at [243, 86] on label "36" at bounding box center [235, 82] width 63 height 13
click at [240, 86] on input "36" at bounding box center [238, 85] width 4 height 4
radio input "true"
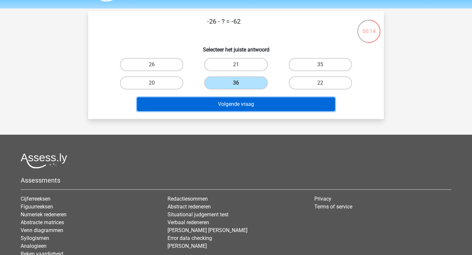
click at [242, 107] on button "Volgende vraag" at bounding box center [236, 104] width 198 height 14
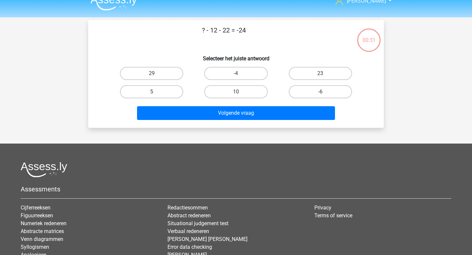
scroll to position [0, 0]
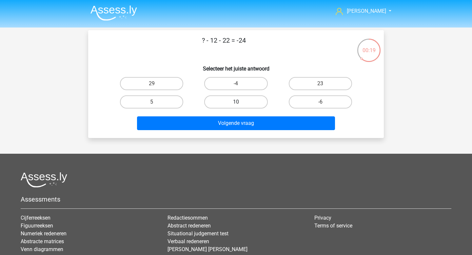
click at [239, 100] on label "10" at bounding box center [235, 101] width 63 height 13
click at [239, 102] on input "10" at bounding box center [238, 104] width 4 height 4
radio input "true"
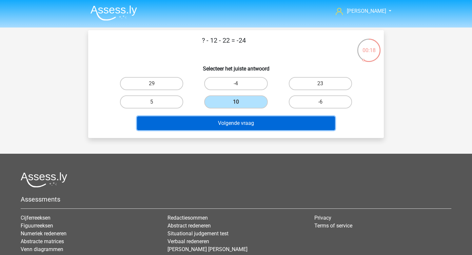
click at [236, 126] on button "Volgende vraag" at bounding box center [236, 123] width 198 height 14
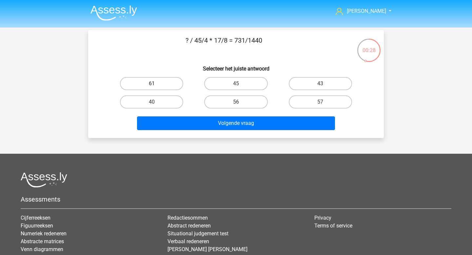
click at [167, 80] on label "61" at bounding box center [151, 83] width 63 height 13
click at [156, 84] on input "61" at bounding box center [154, 86] width 4 height 4
radio input "true"
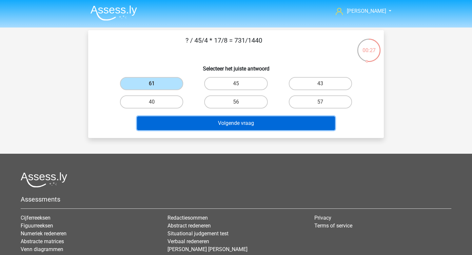
click at [239, 128] on button "Volgende vraag" at bounding box center [236, 123] width 198 height 14
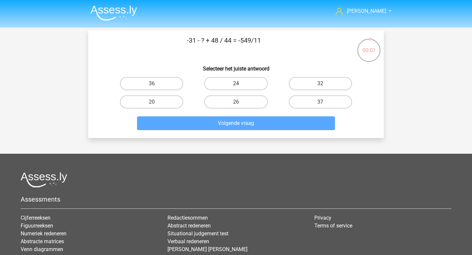
click at [224, 84] on label "24" at bounding box center [235, 83] width 63 height 13
click at [236, 84] on input "24" at bounding box center [238, 86] width 4 height 4
radio input "true"
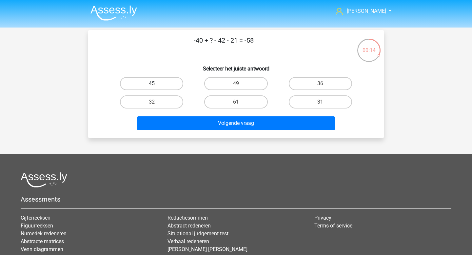
click at [169, 84] on label "45" at bounding box center [151, 83] width 63 height 13
click at [156, 84] on input "45" at bounding box center [154, 86] width 4 height 4
radio input "true"
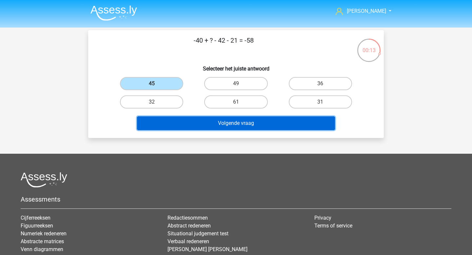
click at [208, 118] on button "Volgende vraag" at bounding box center [236, 123] width 198 height 14
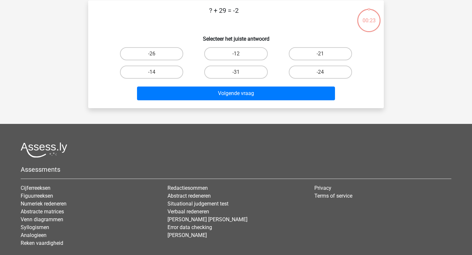
scroll to position [30, 0]
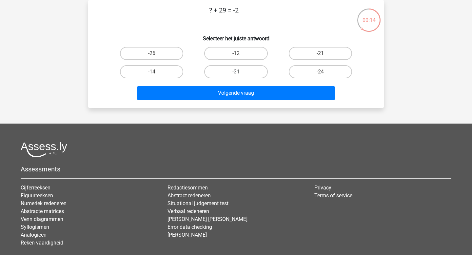
click at [256, 78] on label "-31" at bounding box center [235, 71] width 63 height 13
click at [240, 76] on input "-31" at bounding box center [238, 74] width 4 height 4
radio input "true"
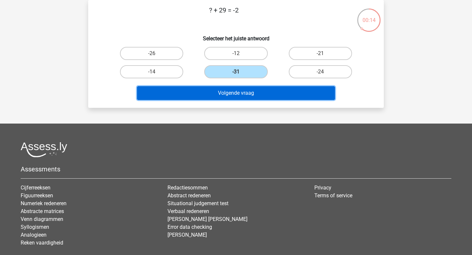
click at [251, 93] on button "Volgende vraag" at bounding box center [236, 93] width 198 height 14
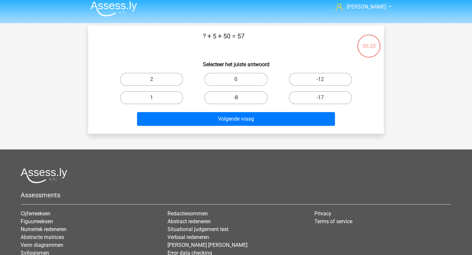
scroll to position [0, 0]
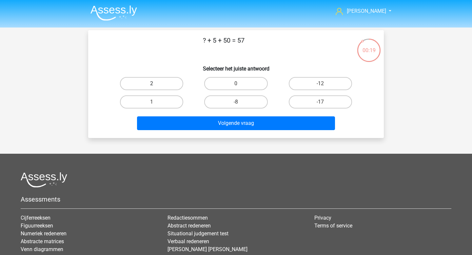
click at [166, 82] on label "2" at bounding box center [151, 83] width 63 height 13
click at [156, 84] on input "2" at bounding box center [154, 86] width 4 height 4
radio input "true"
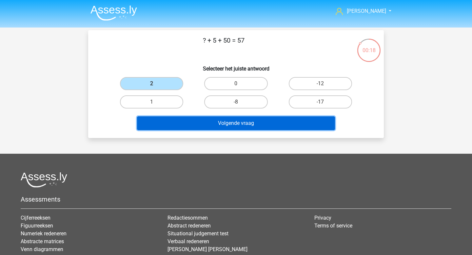
click at [207, 128] on button "Volgende vraag" at bounding box center [236, 123] width 198 height 14
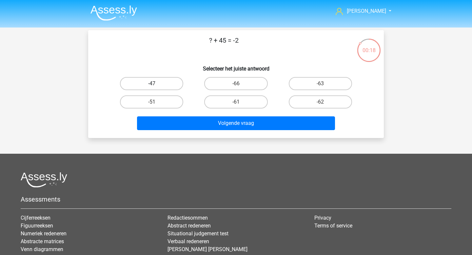
click at [170, 82] on label "-47" at bounding box center [151, 83] width 63 height 13
click at [156, 84] on input "-47" at bounding box center [154, 86] width 4 height 4
radio input "true"
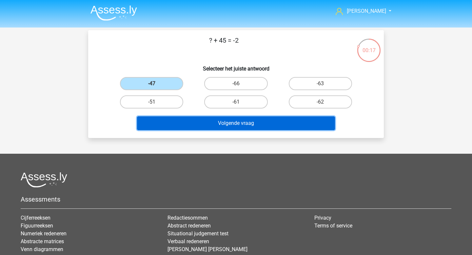
click at [219, 127] on button "Volgende vraag" at bounding box center [236, 123] width 198 height 14
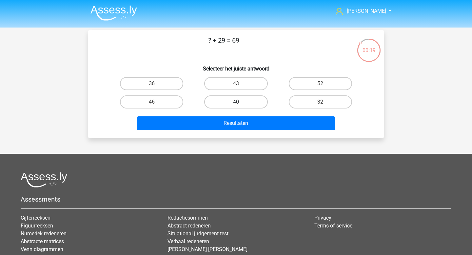
click at [251, 103] on label "40" at bounding box center [235, 101] width 63 height 13
click at [240, 103] on input "40" at bounding box center [238, 104] width 4 height 4
radio input "true"
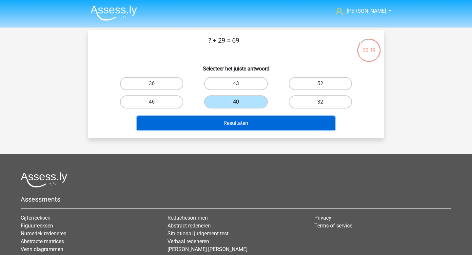
click at [246, 120] on button "Resultaten" at bounding box center [236, 123] width 198 height 14
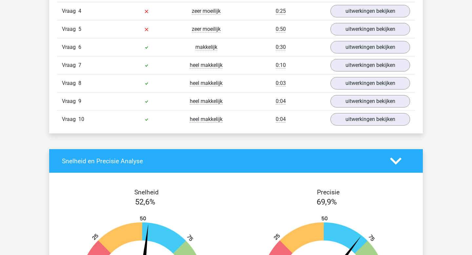
scroll to position [450, 0]
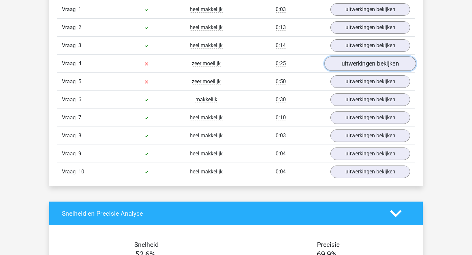
click at [359, 66] on link "uitwerkingen bekijken" at bounding box center [369, 64] width 91 height 14
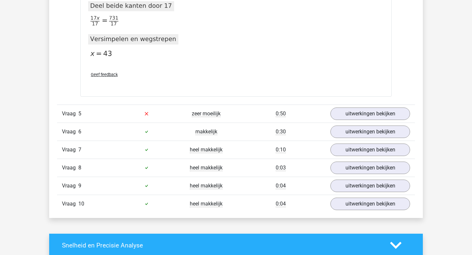
scroll to position [947, 0]
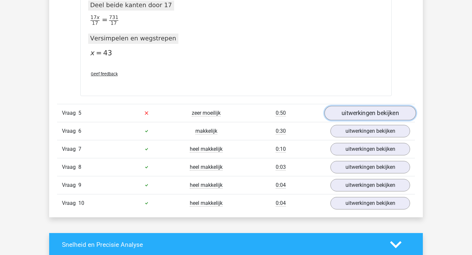
click at [377, 114] on link "uitwerkingen bekijken" at bounding box center [369, 113] width 91 height 14
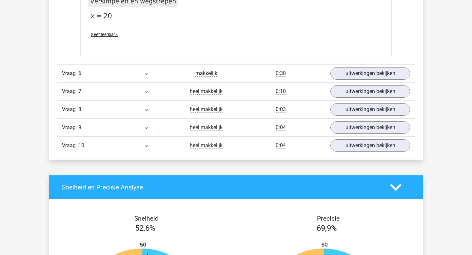
scroll to position [1618, 0]
